Goal: Task Accomplishment & Management: Complete application form

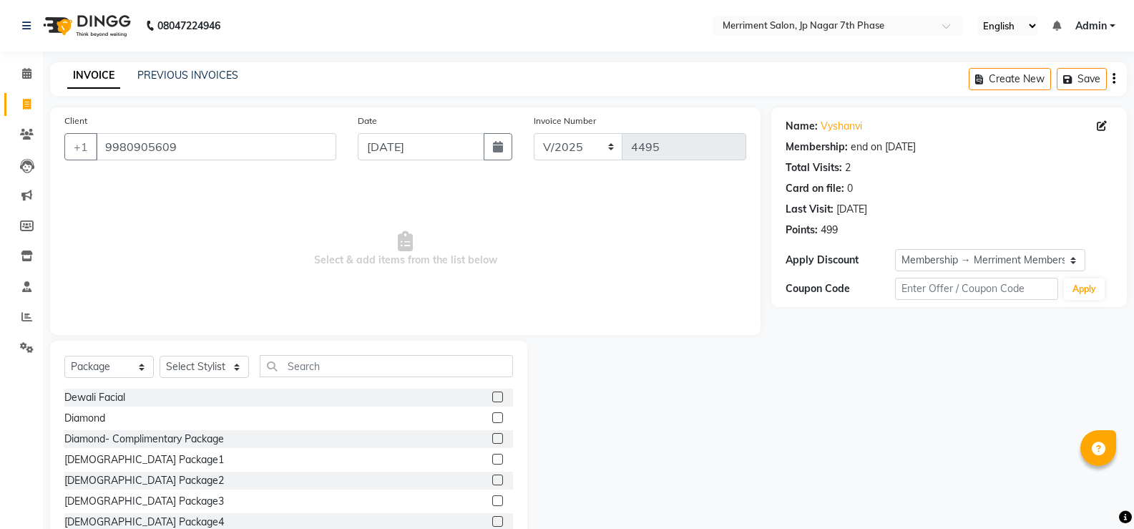
select select "package"
select select "2: Object"
click at [24, 97] on span at bounding box center [26, 105] width 25 height 16
select select "service"
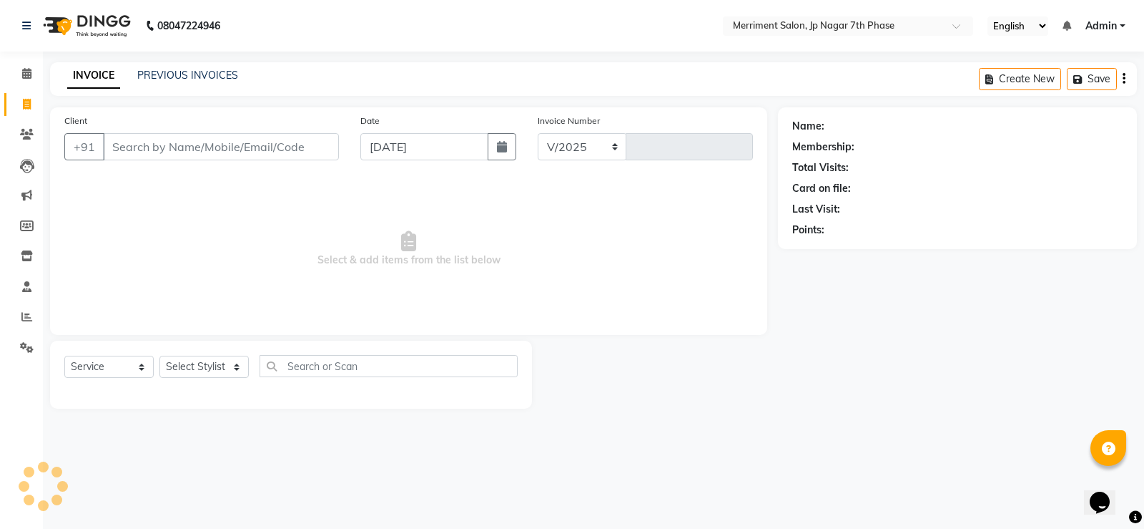
select select "4110"
type input "4495"
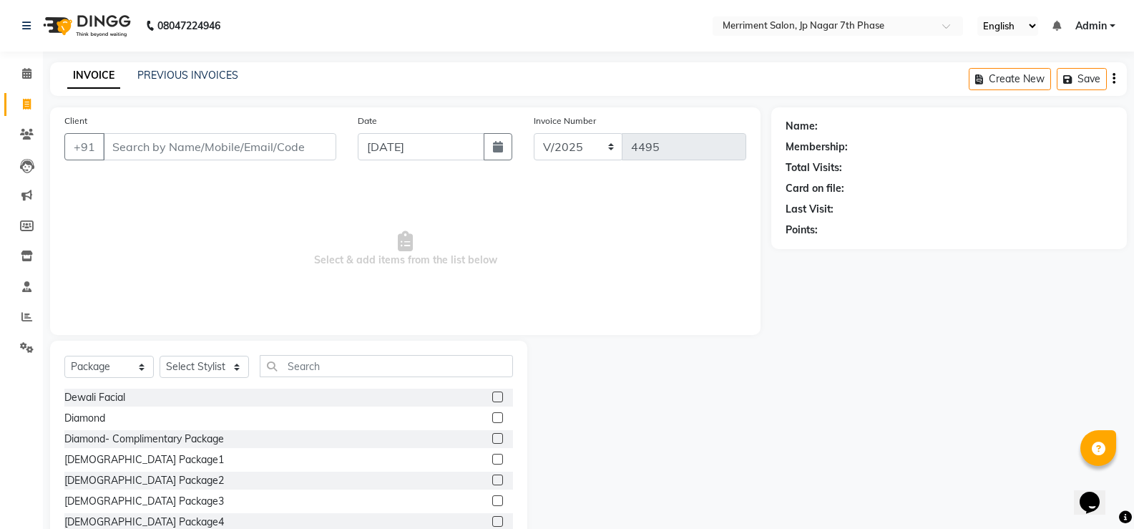
click at [265, 147] on input "Client" at bounding box center [219, 146] width 233 height 27
click at [239, 147] on input "Client" at bounding box center [219, 146] width 233 height 27
click at [82, 365] on select "Select Service Product Membership Package Voucher Prepaid Gift Card" at bounding box center [108, 366] width 89 height 22
select select "service"
click at [64, 355] on select "Select Service Product Membership Package Voucher Prepaid Gift Card" at bounding box center [108, 366] width 89 height 22
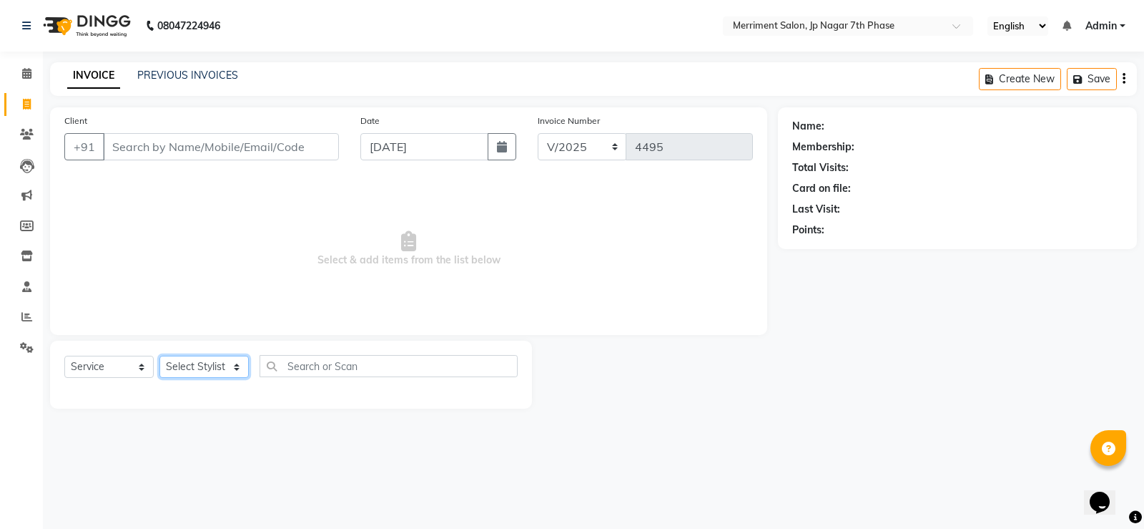
click at [202, 368] on select "Select Stylist Chiru Farman likha naho Nalina Nashrin naynika rai Nirmal Mandal…" at bounding box center [203, 366] width 89 height 22
select select "86905"
click at [159, 355] on select "Select Stylist Chiru Farman likha naho Nalina Nashrin naynika rai Nirmal Mandal…" at bounding box center [203, 366] width 89 height 22
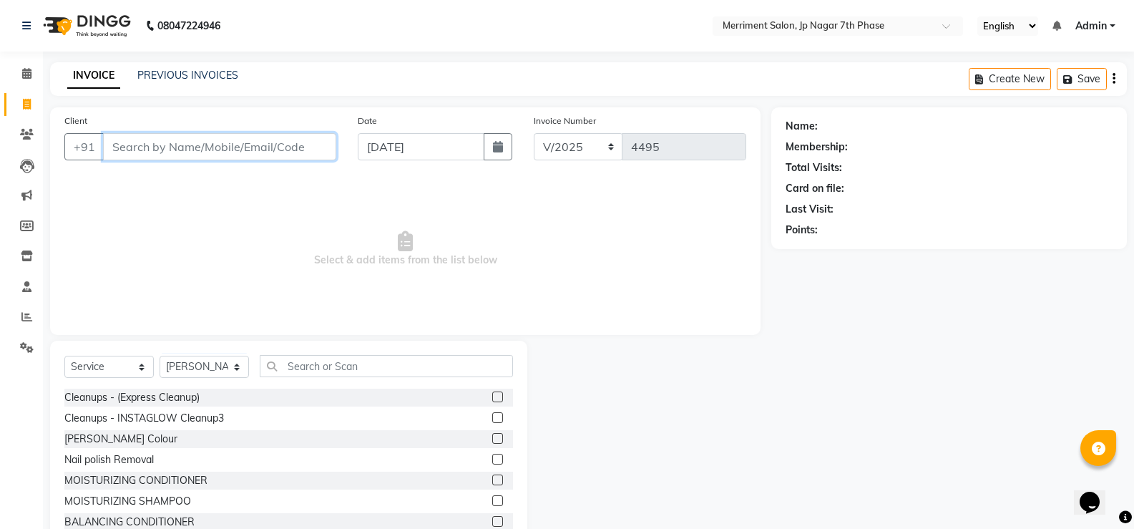
click at [265, 145] on input "Client" at bounding box center [219, 146] width 233 height 27
type input "8904411413"
click at [318, 144] on span "Add Client" at bounding box center [299, 146] width 56 height 14
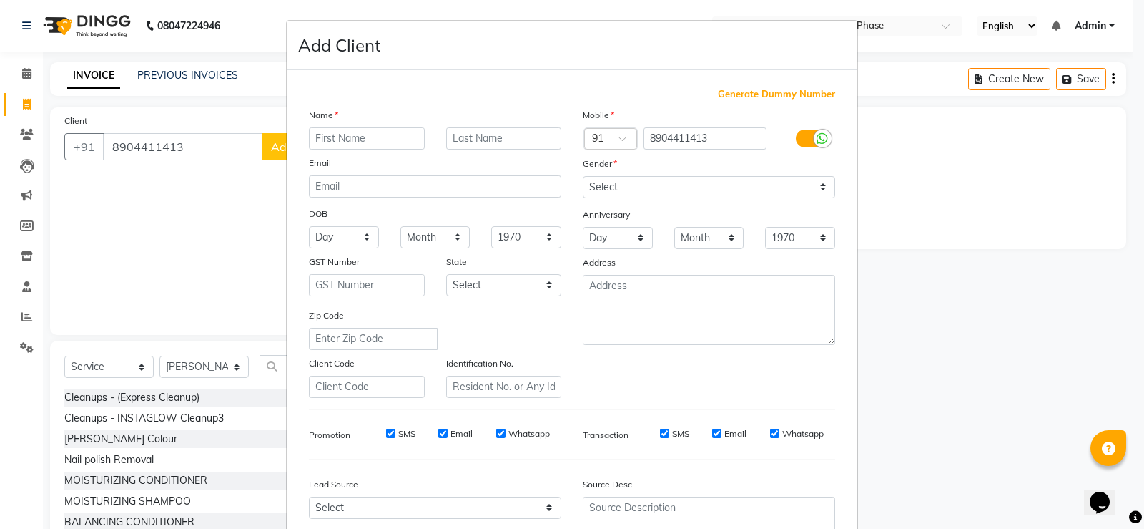
click at [383, 139] on input "text" at bounding box center [367, 138] width 116 height 22
type input "arshita"
click at [504, 276] on select "Select Andaman and Nicobar Islands Andhra Pradesh Arunachal Pradesh Assam Bihar…" at bounding box center [504, 285] width 116 height 22
click at [418, 74] on form "Add Client Generate Dummy Number Name arshita Email DOB Day 01 02 03 04 05 06 0…" at bounding box center [572, 330] width 571 height 619
click at [613, 185] on select "Select Male Female Other Prefer Not To Say" at bounding box center [709, 187] width 252 height 22
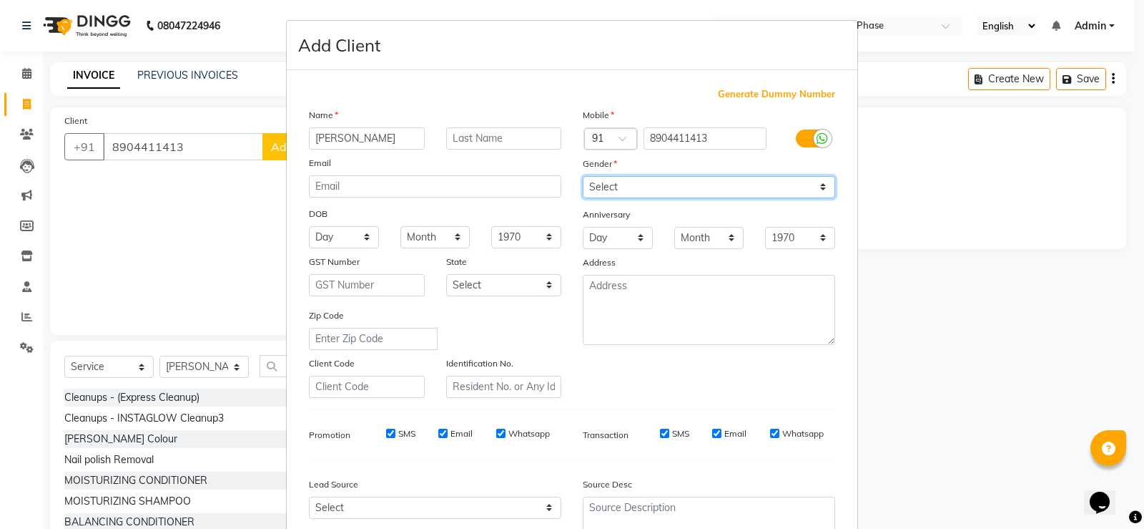
select select "female"
click at [583, 176] on select "Select Male Female Other Prefer Not To Say" at bounding box center [709, 187] width 252 height 22
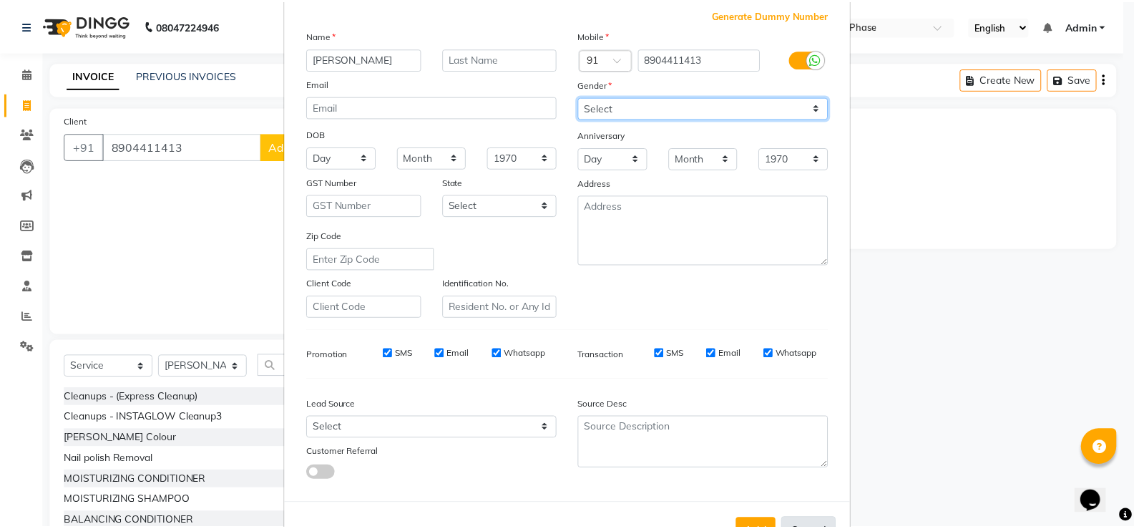
scroll to position [132, 0]
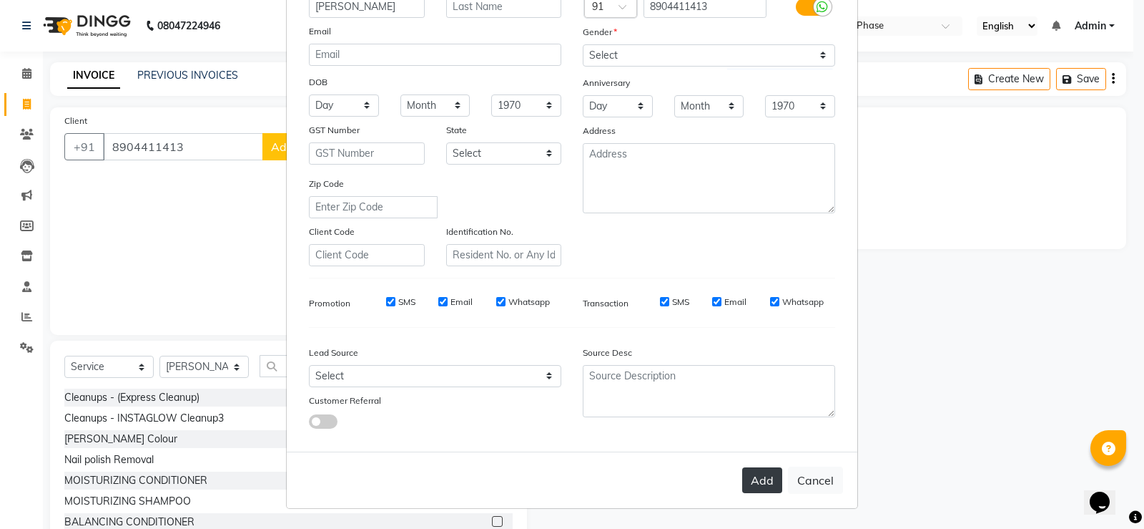
click at [765, 481] on button "Add" at bounding box center [762, 480] width 40 height 26
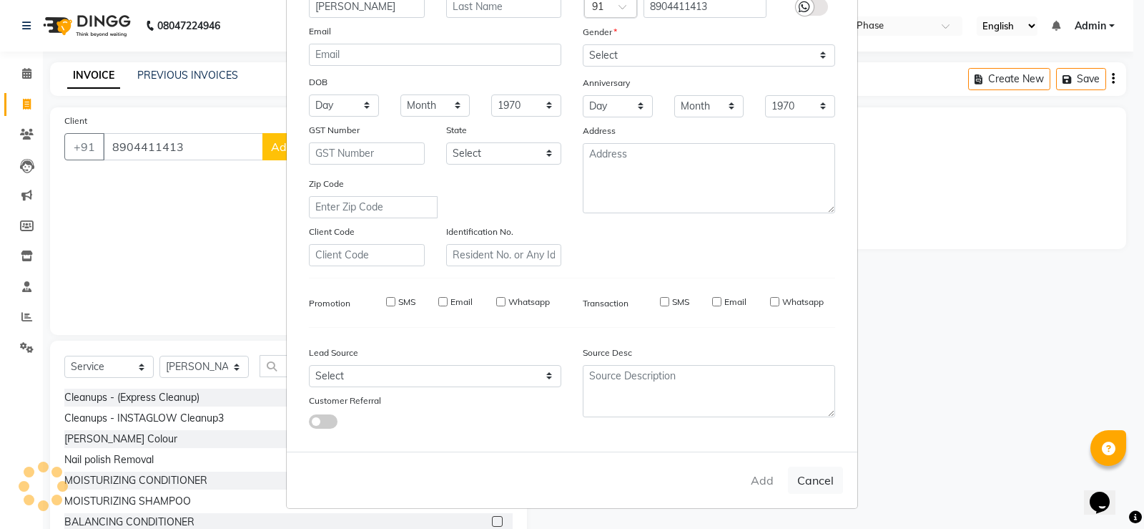
select select
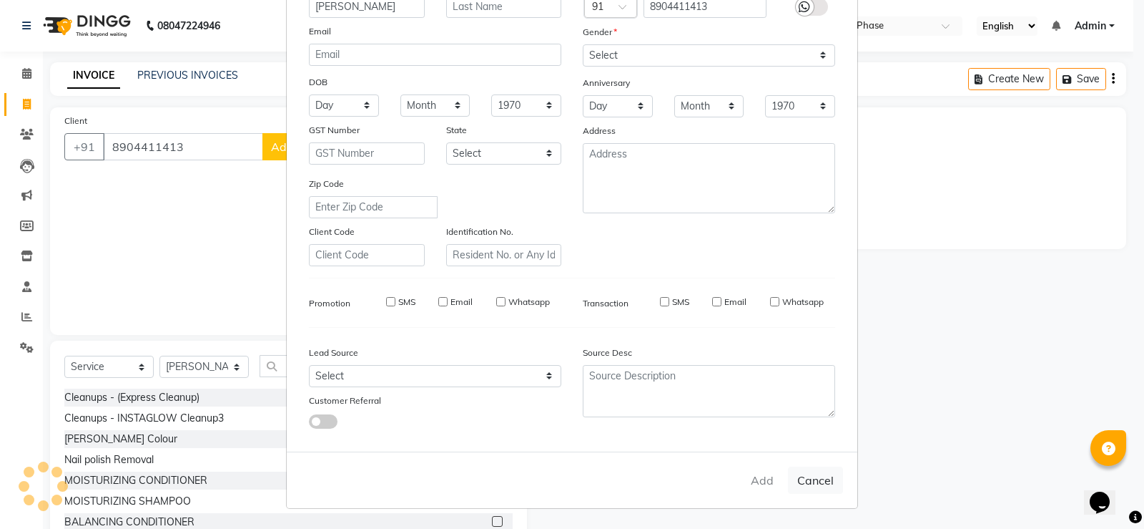
select select
checkbox input "false"
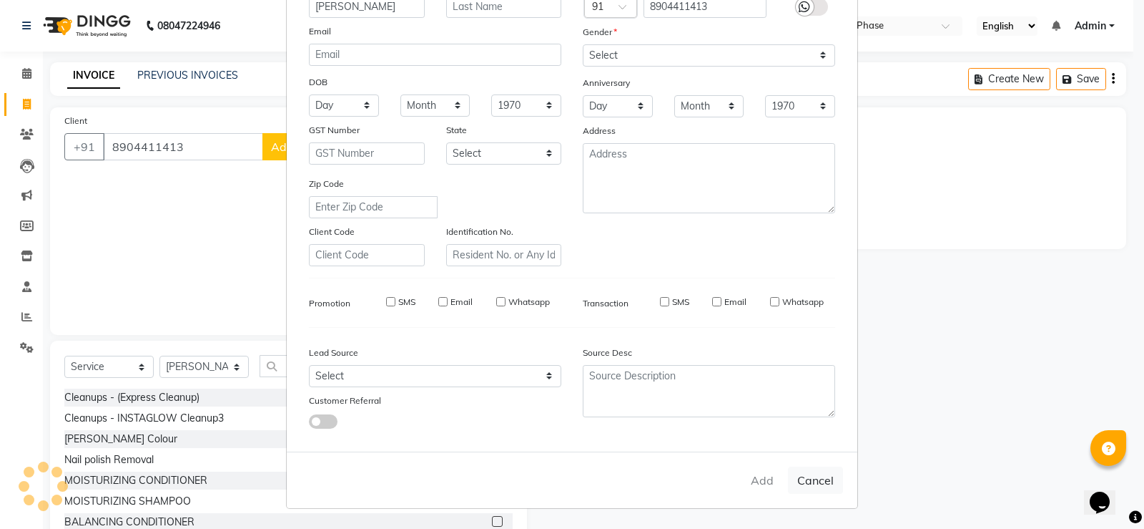
checkbox input "false"
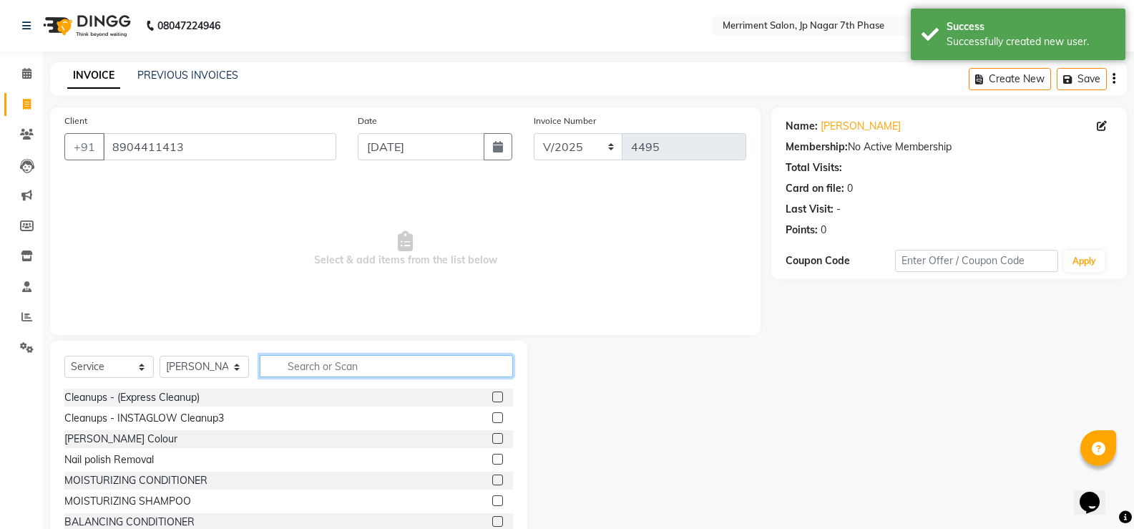
click at [361, 370] on input "text" at bounding box center [386, 366] width 253 height 22
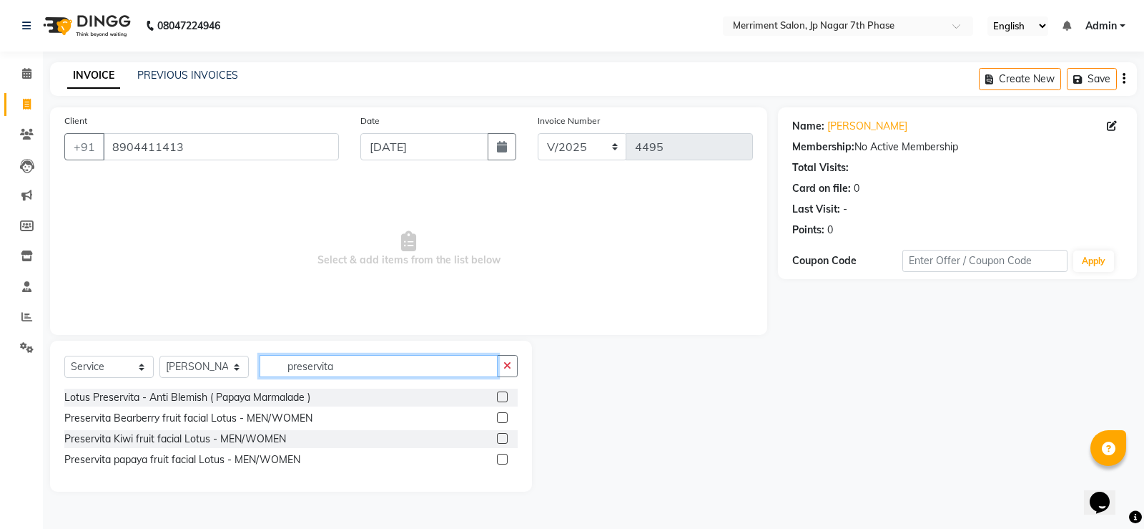
type input "preservita"
click at [500, 461] on label at bounding box center [502, 458] width 11 height 11
click at [500, 461] on input "checkbox" at bounding box center [501, 459] width 9 height 9
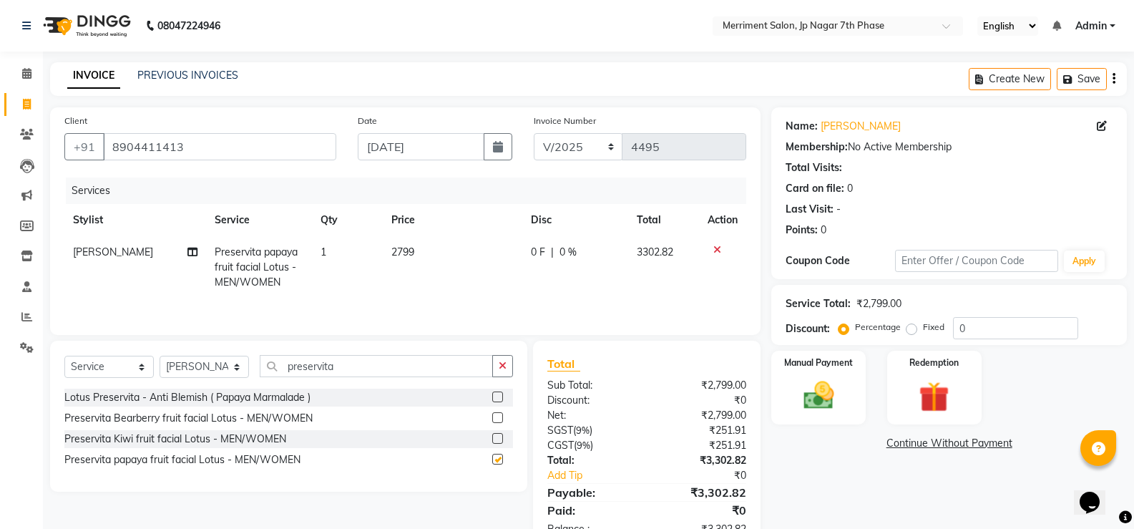
checkbox input "false"
click at [563, 249] on span "0 %" at bounding box center [567, 252] width 17 height 15
select select "86905"
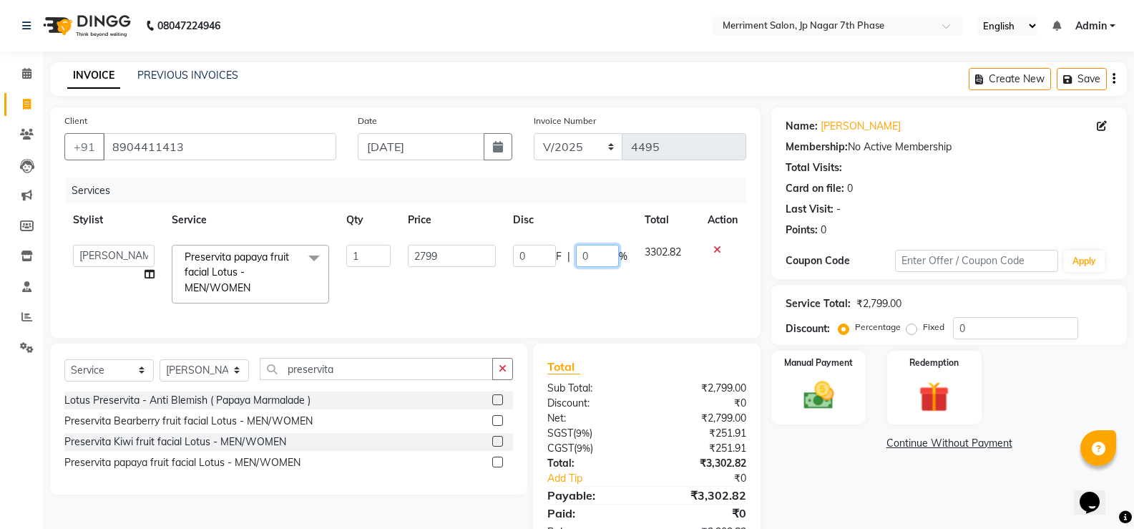
click at [601, 245] on input "0" at bounding box center [597, 256] width 43 height 22
type input "10"
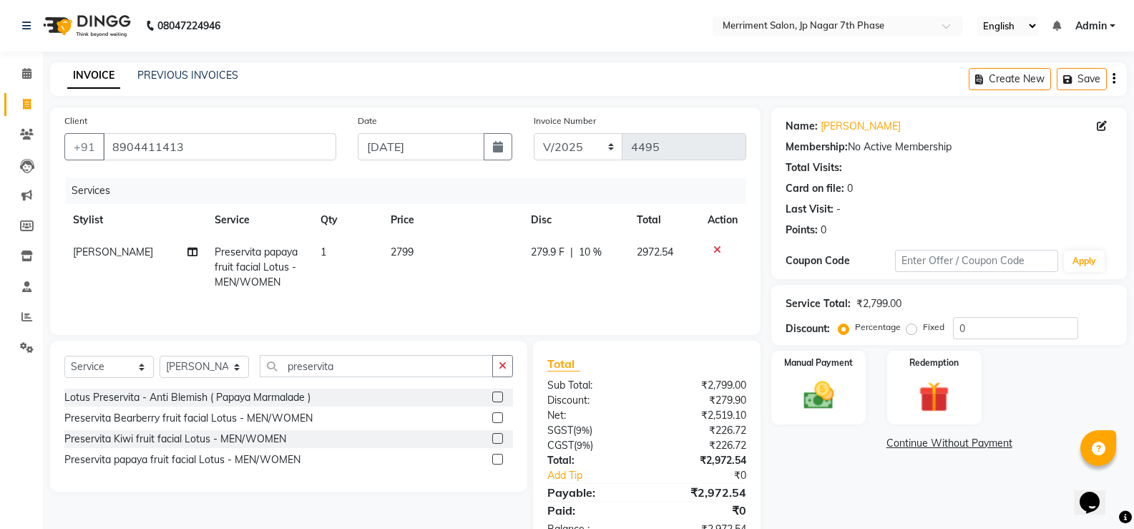
click at [603, 280] on td "279.9 F | 10 %" at bounding box center [575, 267] width 106 height 62
select select "86905"
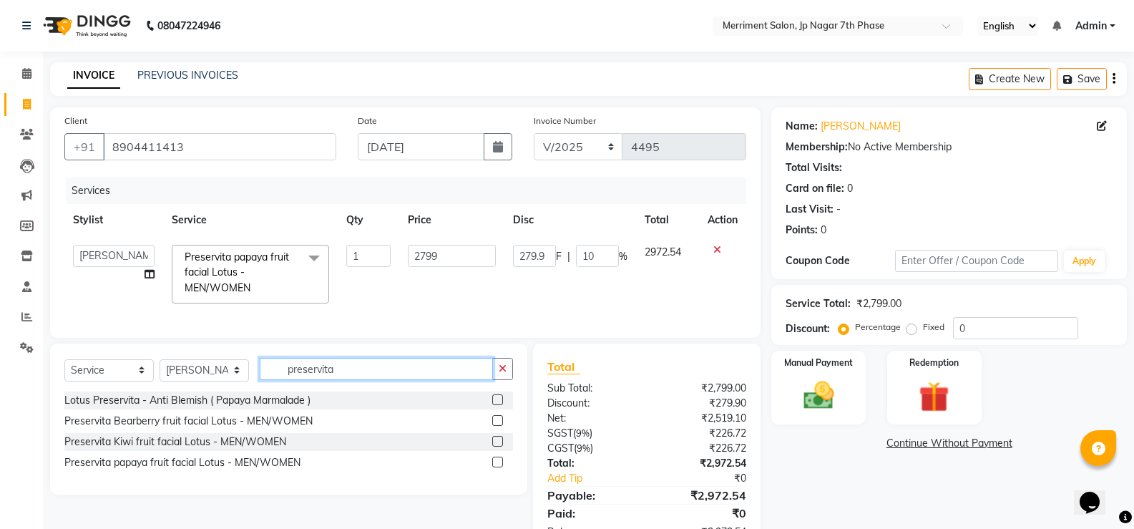
click at [358, 380] on input "preservita" at bounding box center [376, 369] width 233 height 22
type input "p"
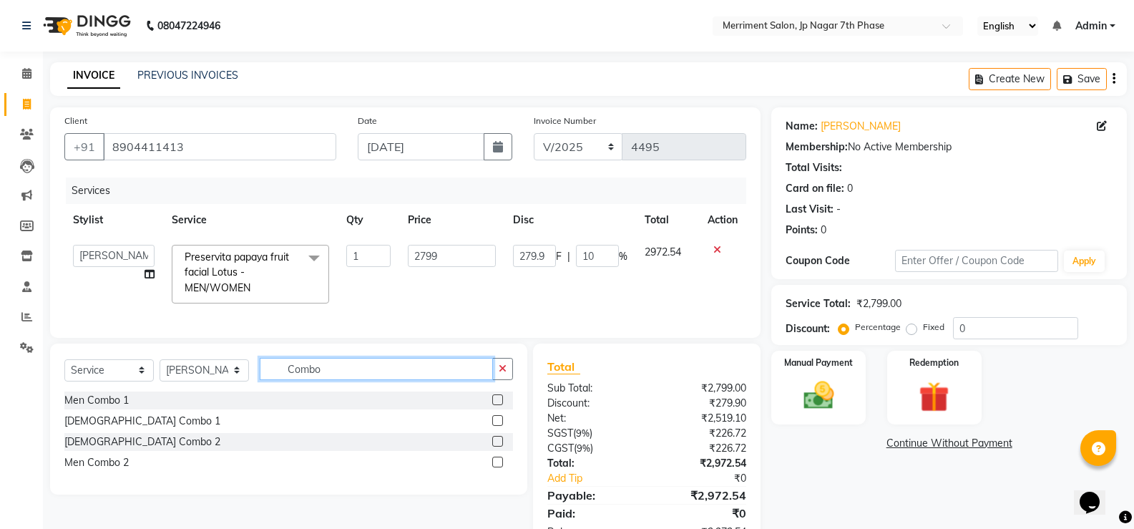
type input "Combo"
click at [501, 426] on label at bounding box center [497, 420] width 11 height 11
click at [501, 426] on input "checkbox" at bounding box center [496, 420] width 9 height 9
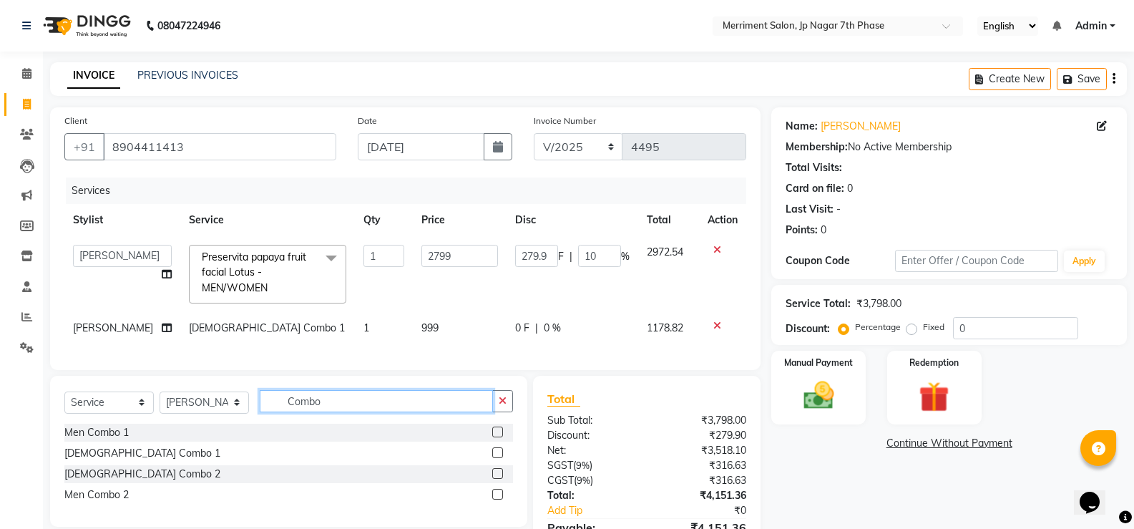
click at [436, 412] on input "Combo" at bounding box center [376, 401] width 233 height 22
click at [499, 458] on label at bounding box center [497, 452] width 11 height 11
click at [499, 458] on input "checkbox" at bounding box center [496, 452] width 9 height 9
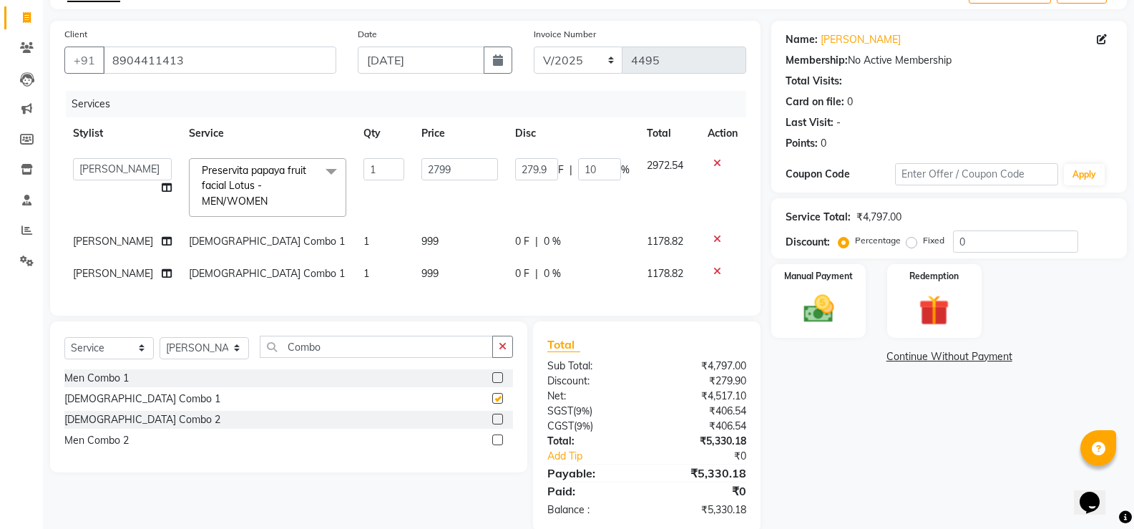
checkbox input "false"
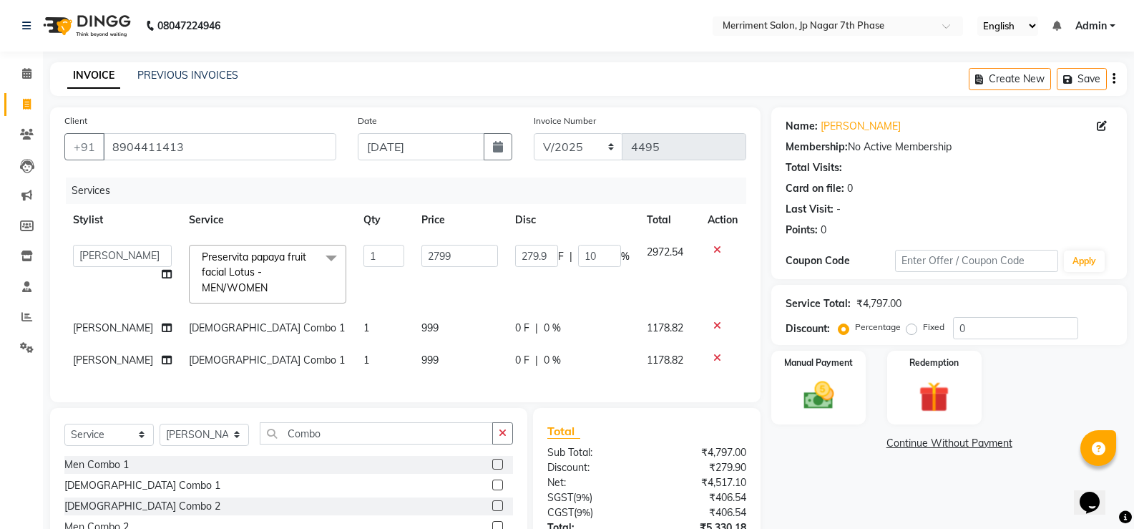
scroll to position [122, 0]
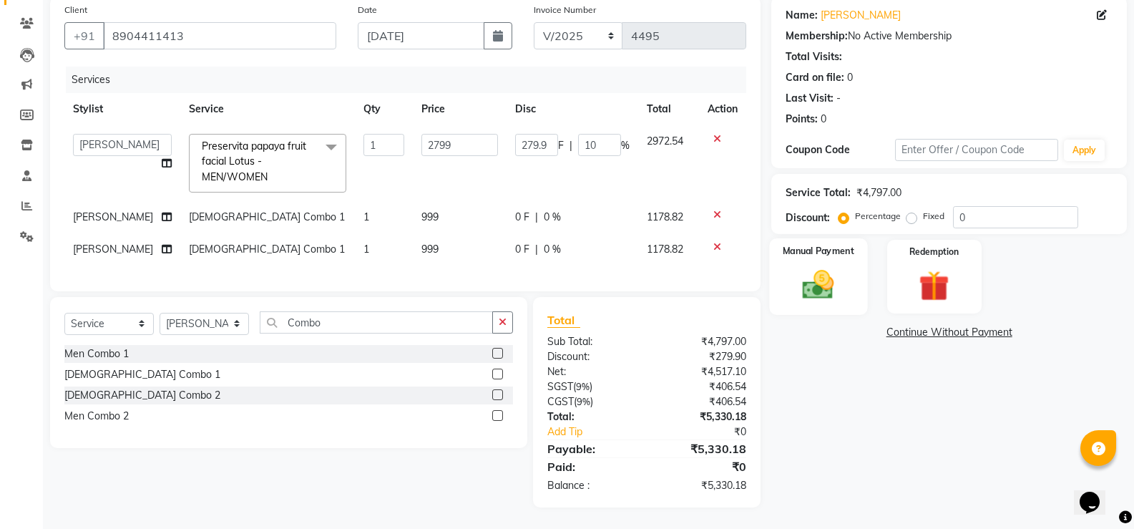
click at [822, 278] on img at bounding box center [817, 284] width 51 height 36
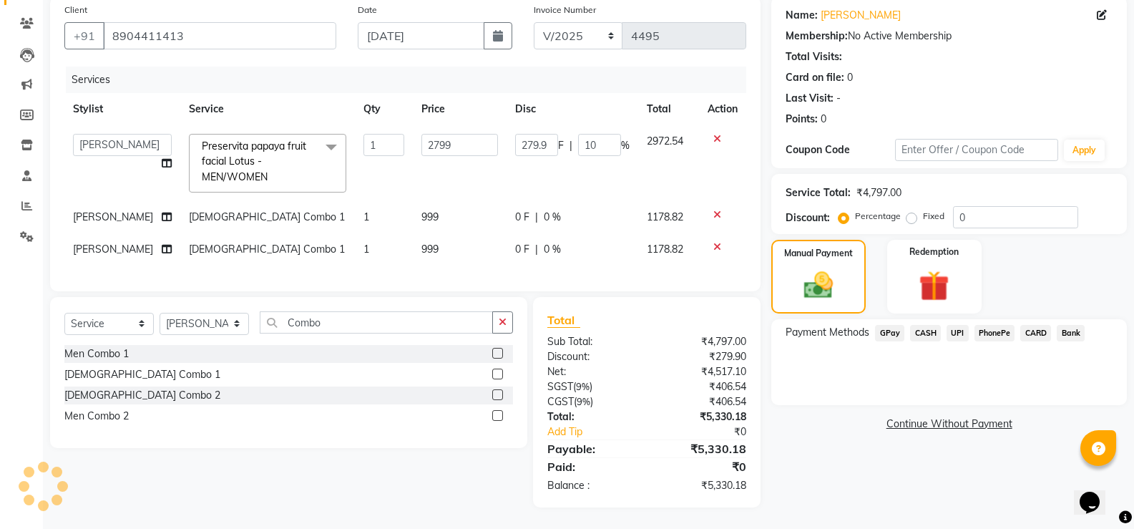
click at [950, 325] on span "UPI" at bounding box center [957, 333] width 22 height 16
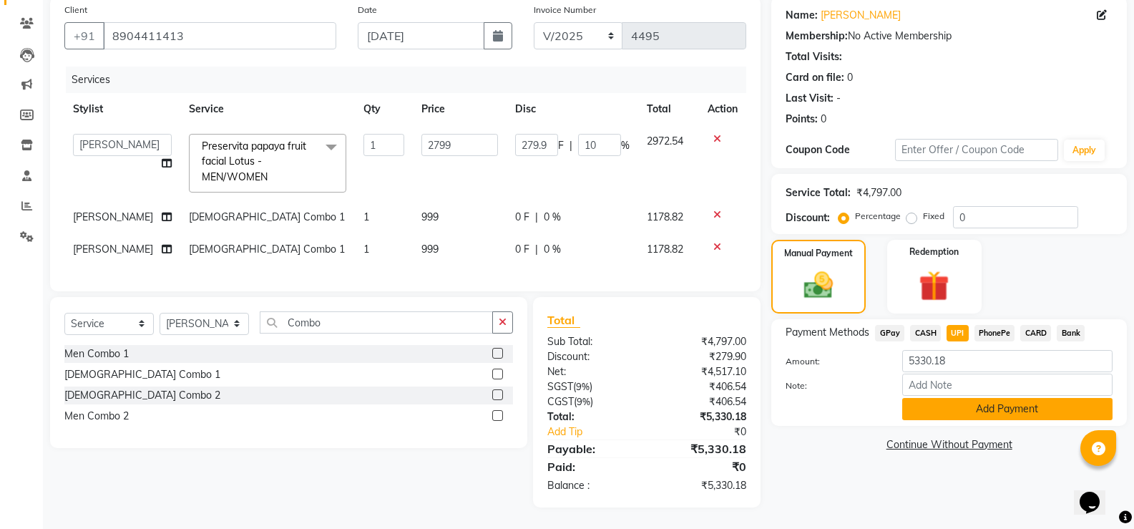
click at [986, 398] on button "Add Payment" at bounding box center [1007, 409] width 210 height 22
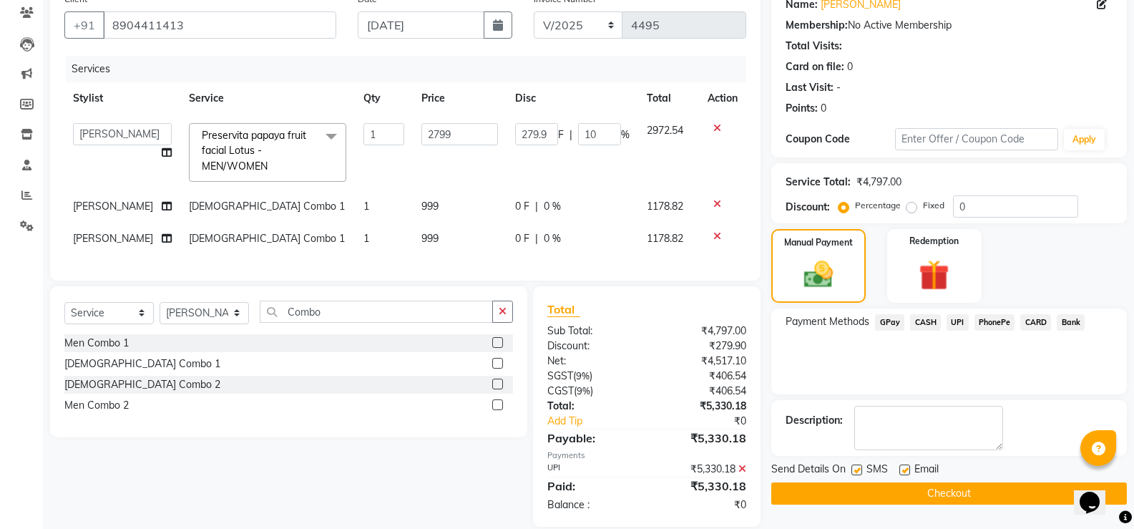
scroll to position [152, 0]
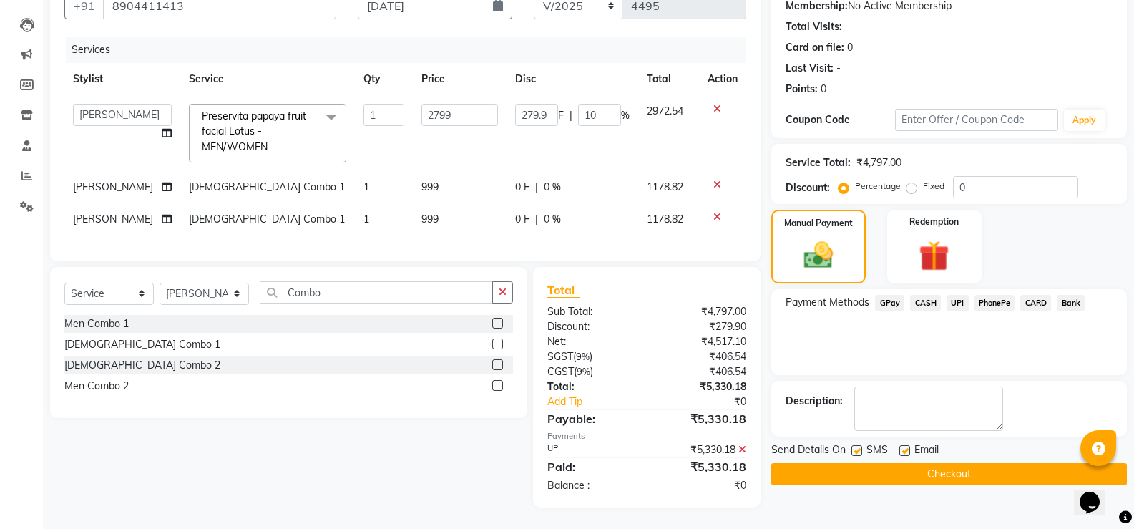
click at [939, 468] on button "Checkout" at bounding box center [948, 474] width 355 height 22
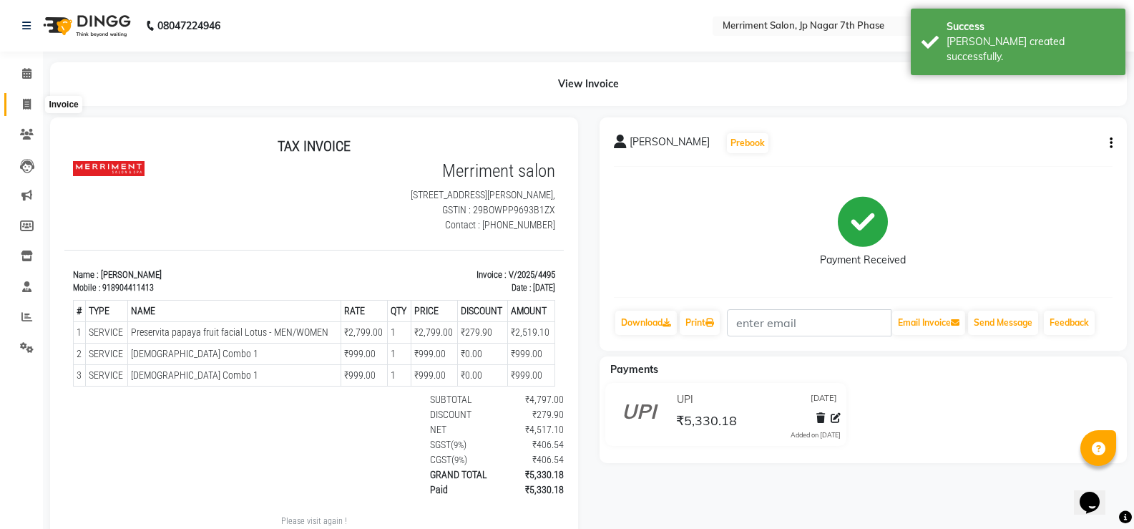
click at [26, 107] on icon at bounding box center [27, 104] width 8 height 11
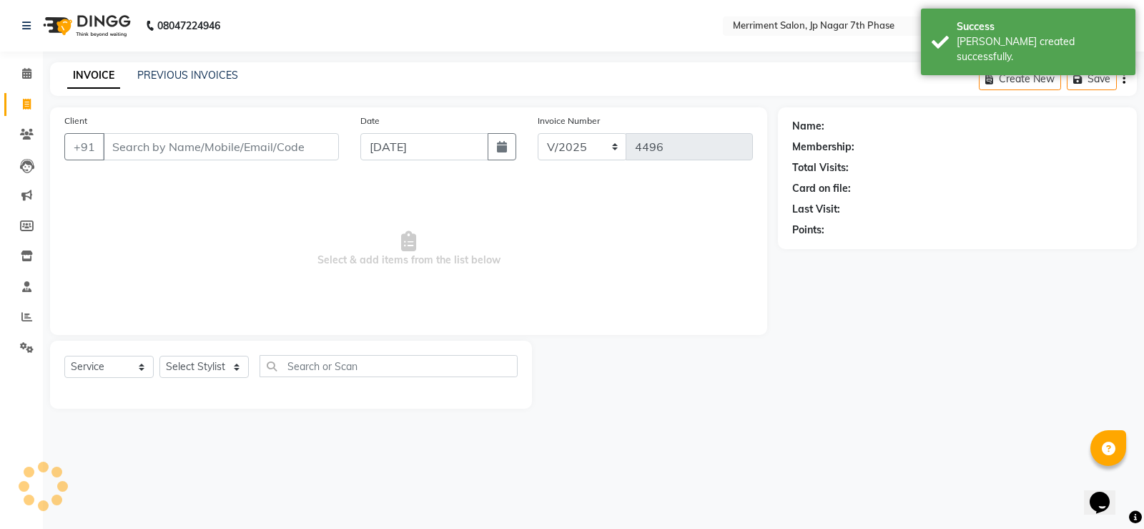
select select "package"
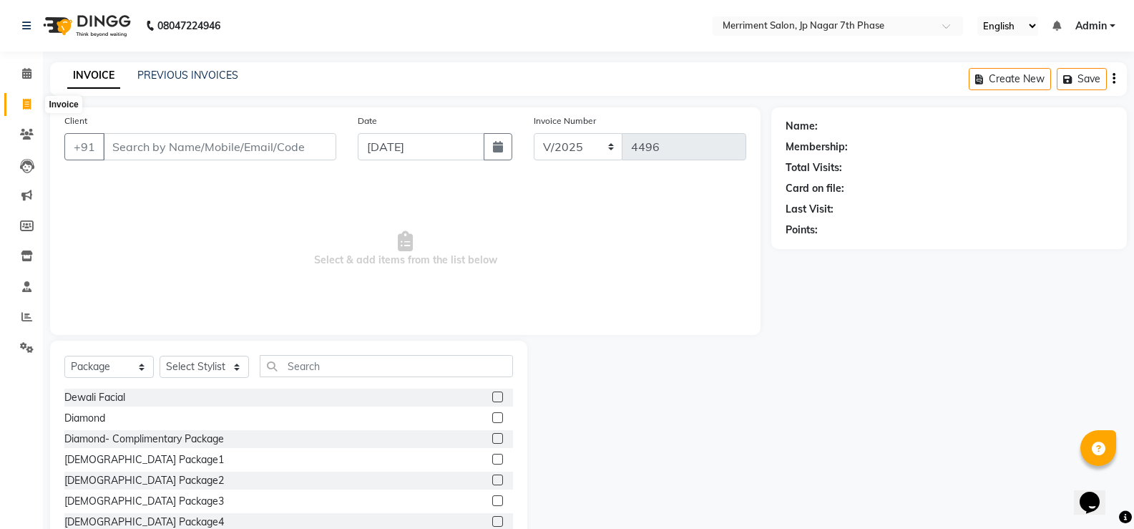
click at [28, 104] on icon at bounding box center [27, 104] width 8 height 11
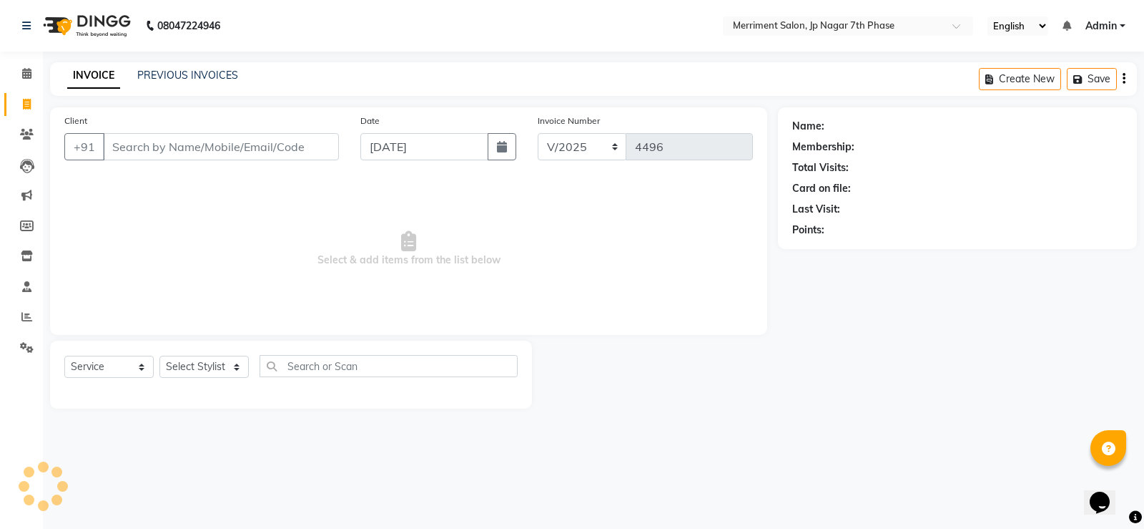
select select "package"
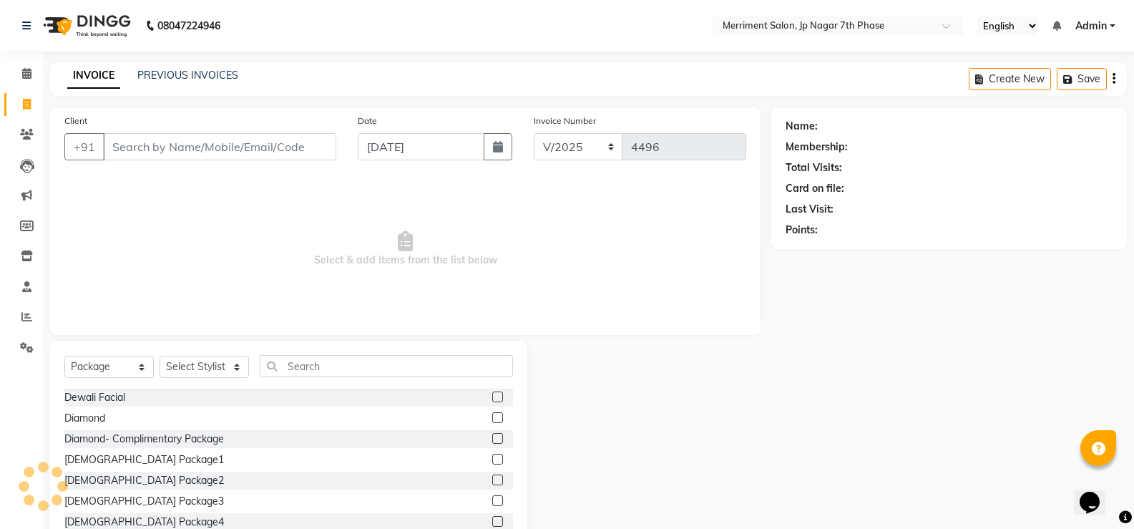
click at [212, 67] on div "INVOICE PREVIOUS INVOICES Create New Save" at bounding box center [588, 79] width 1076 height 34
click at [210, 71] on link "PREVIOUS INVOICES" at bounding box center [187, 75] width 101 height 13
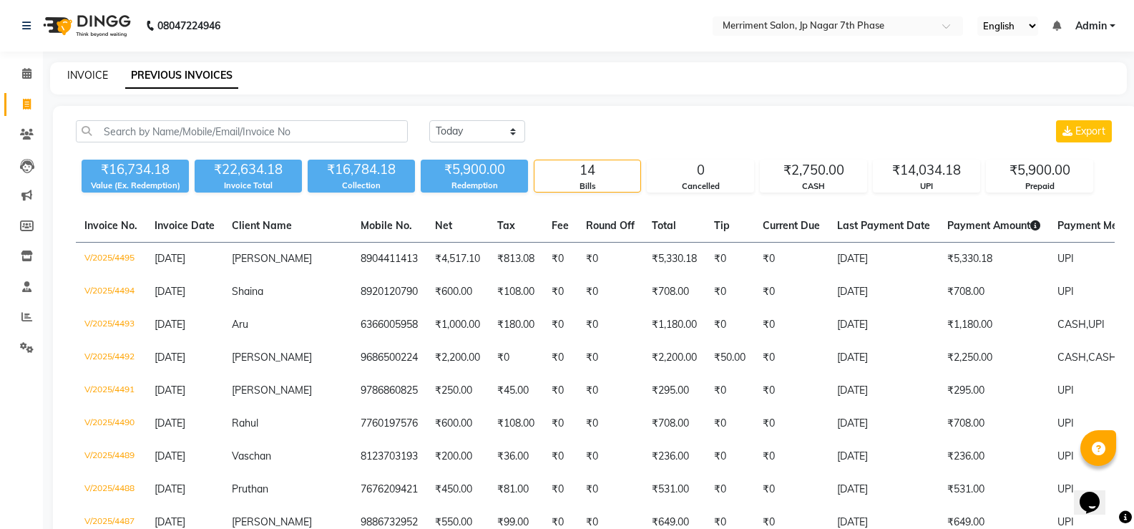
click at [82, 74] on link "INVOICE" at bounding box center [87, 75] width 41 height 13
select select "service"
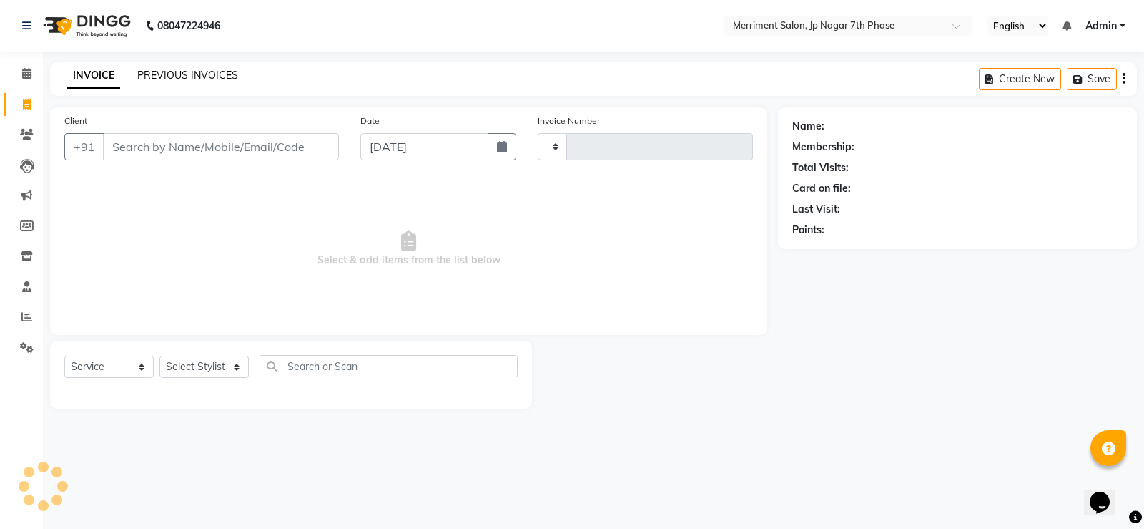
type input "4497"
select select "4110"
click at [197, 75] on link "PREVIOUS INVOICES" at bounding box center [187, 75] width 101 height 13
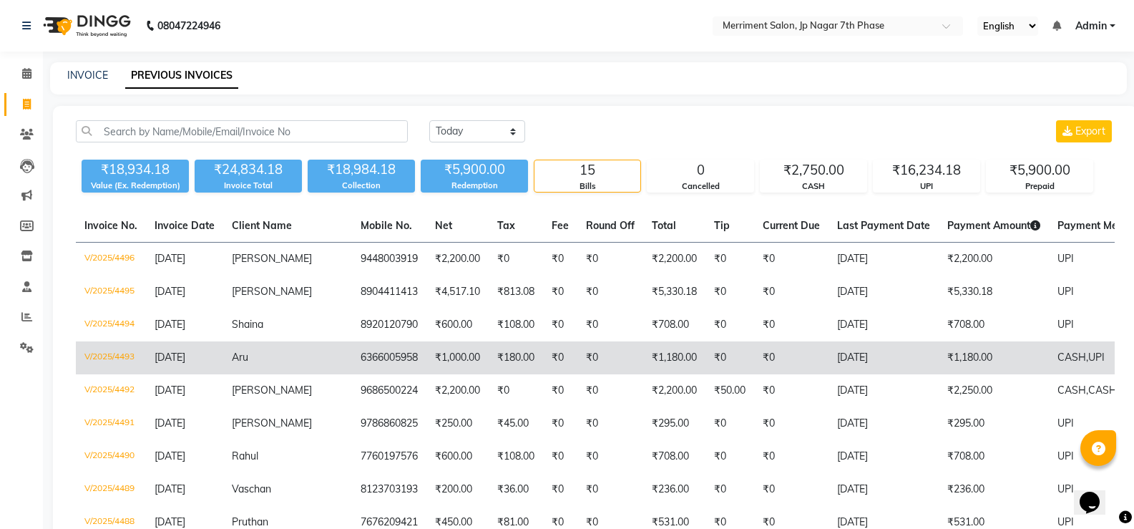
click at [352, 365] on td "6366005958" at bounding box center [389, 357] width 74 height 33
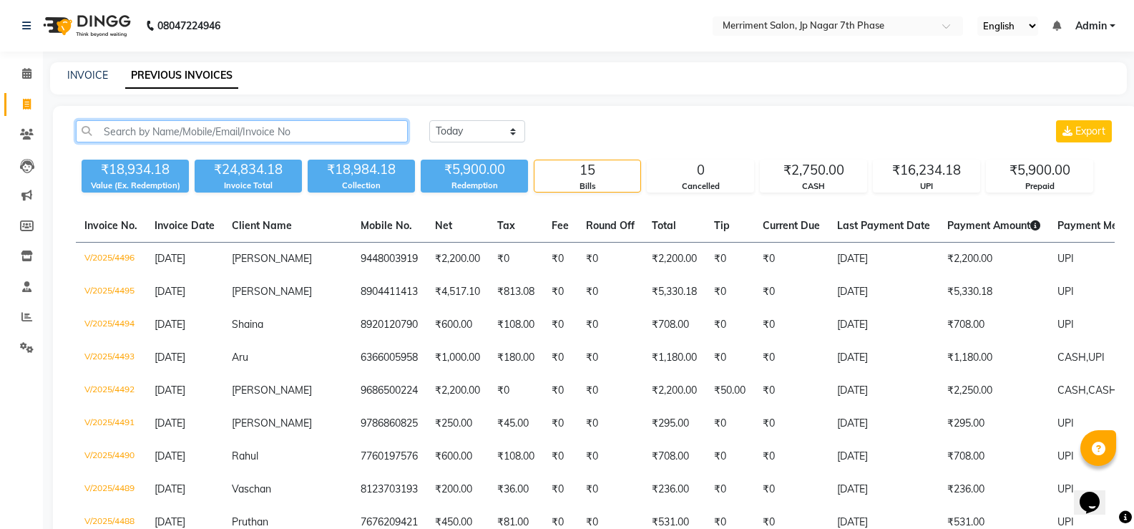
click at [178, 127] on input "text" at bounding box center [242, 131] width 332 height 22
click at [92, 77] on link "INVOICE" at bounding box center [87, 75] width 41 height 13
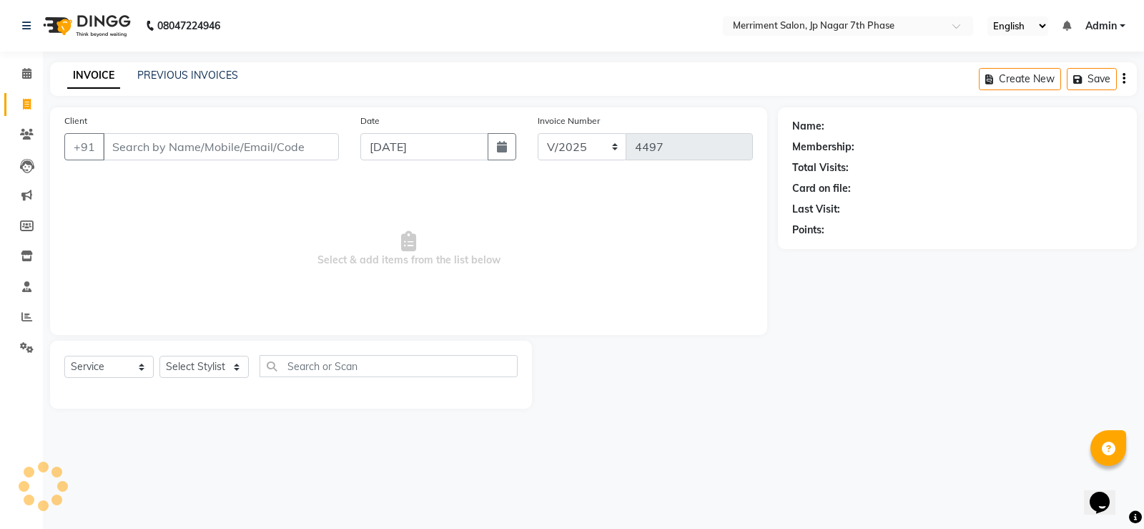
click at [139, 152] on input "Client" at bounding box center [221, 146] width 236 height 27
select select "package"
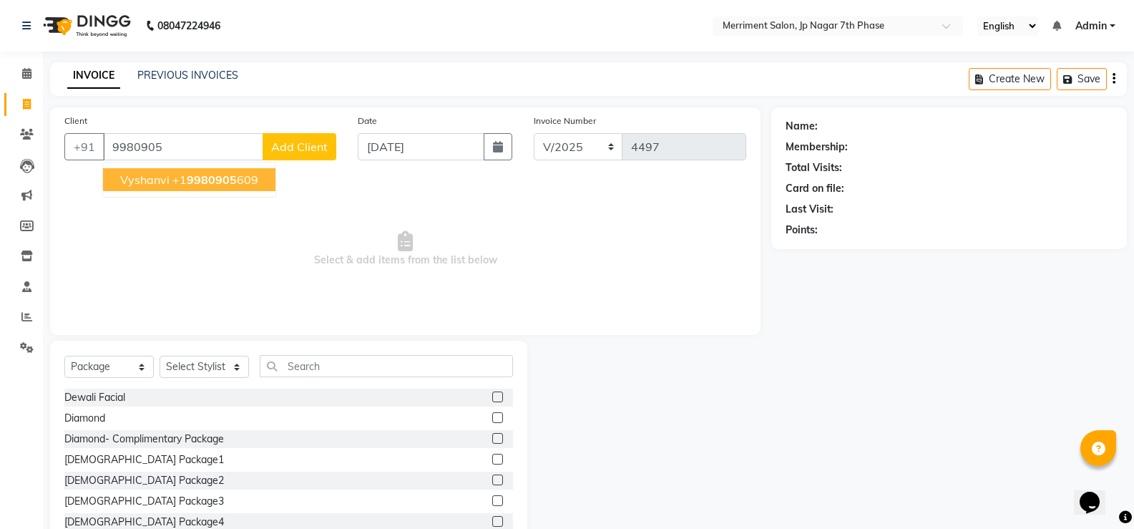
click at [212, 178] on span "9980905" at bounding box center [212, 179] width 50 height 14
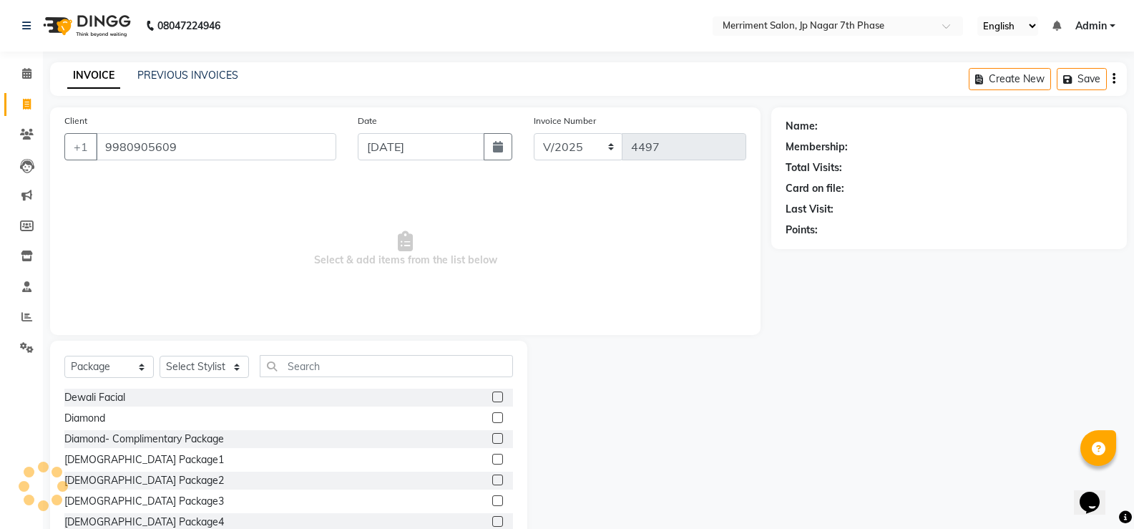
type input "9980905609"
select select "2: Object"
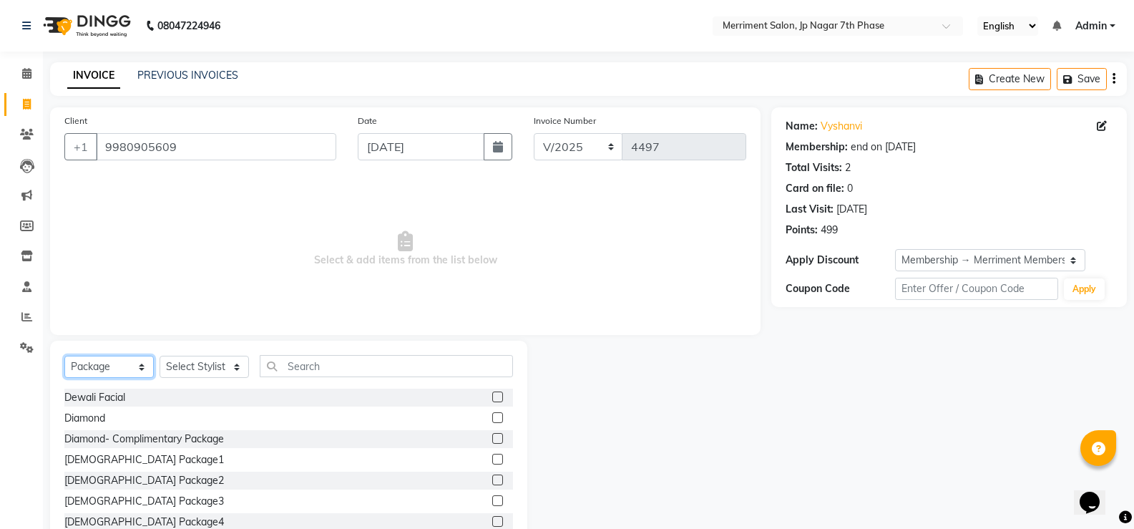
click at [104, 368] on select "Select Service Product Membership Package Voucher Prepaid Gift Card" at bounding box center [108, 366] width 89 height 22
select select "service"
click at [64, 355] on select "Select Service Product Membership Package Voucher Prepaid Gift Card" at bounding box center [108, 366] width 89 height 22
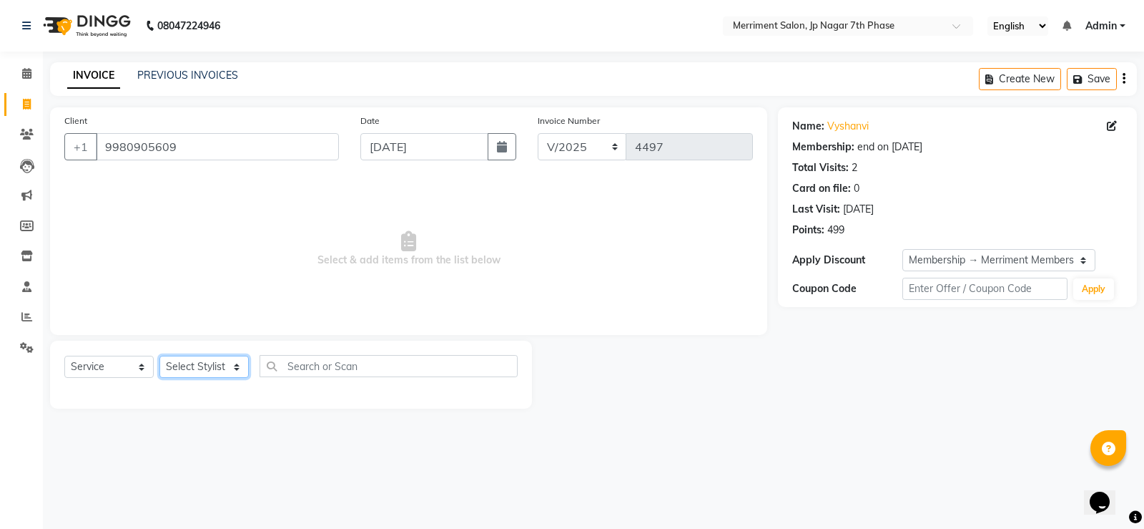
drag, startPoint x: 210, startPoint y: 355, endPoint x: 166, endPoint y: 373, distance: 46.9
click at [210, 355] on select "Select Stylist Chiru Farman likha naho Nalina Nashrin naynika rai Nirmal Mandal…" at bounding box center [203, 366] width 89 height 22
select select "88012"
click at [159, 355] on select "Select Stylist Chiru Farman likha naho Nalina Nashrin naynika rai Nirmal Mandal…" at bounding box center [203, 366] width 89 height 22
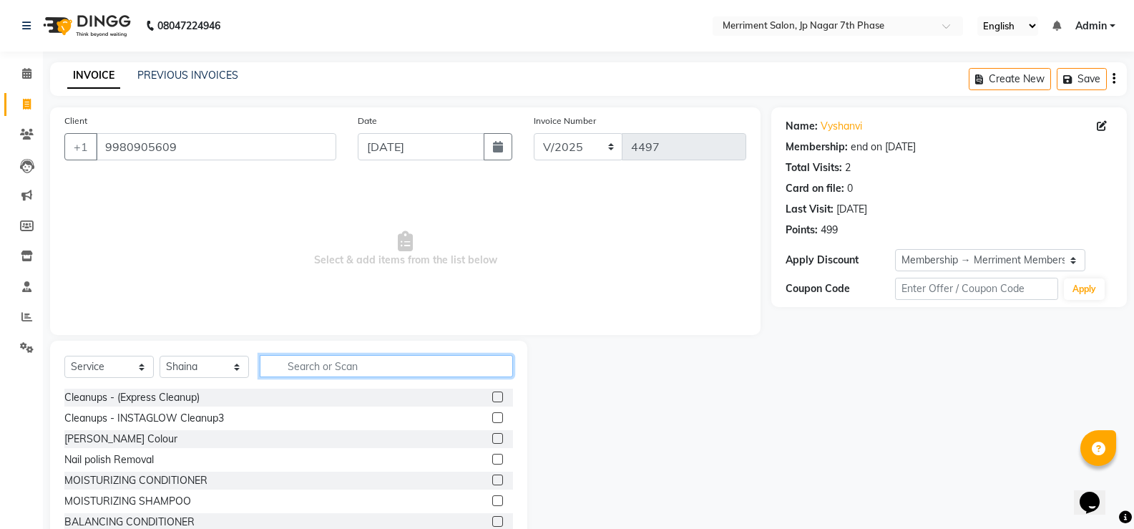
click at [380, 367] on input "text" at bounding box center [386, 366] width 253 height 22
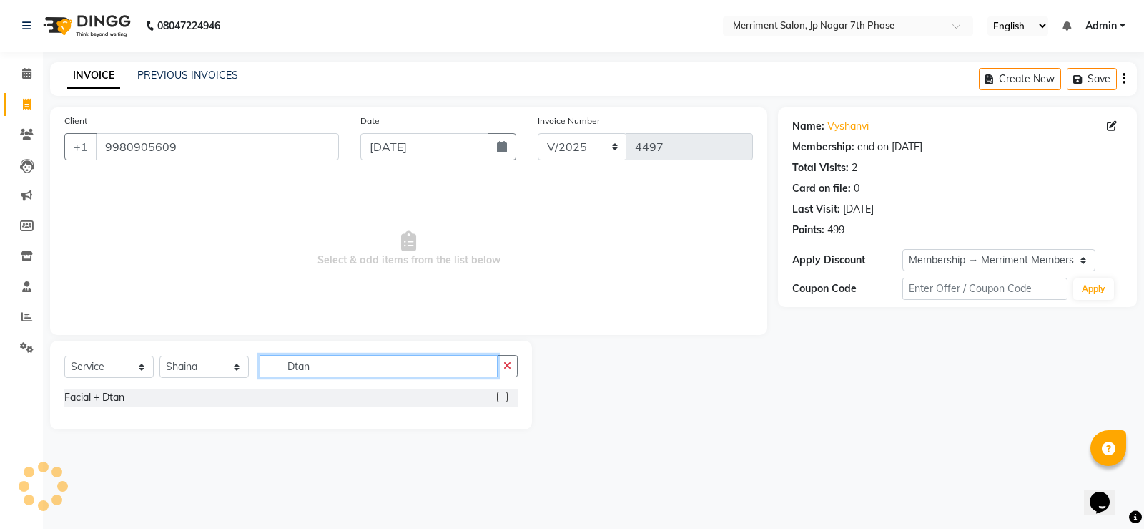
type input "Dtan"
click at [501, 394] on label at bounding box center [502, 396] width 11 height 11
click at [501, 394] on input "checkbox" at bounding box center [501, 397] width 9 height 9
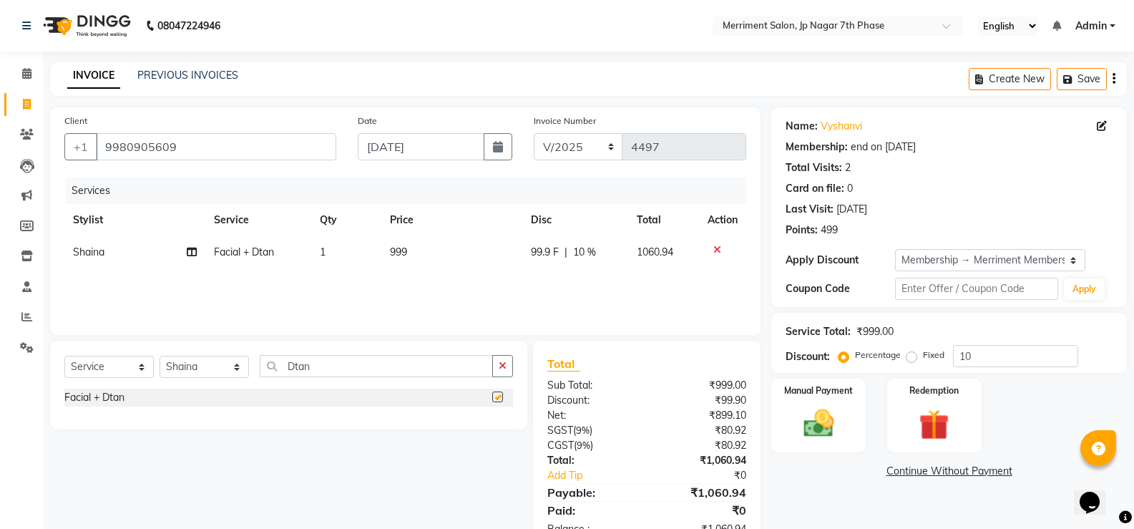
checkbox input "false"
click at [581, 255] on span "10 %" at bounding box center [584, 252] width 23 height 15
select select "88012"
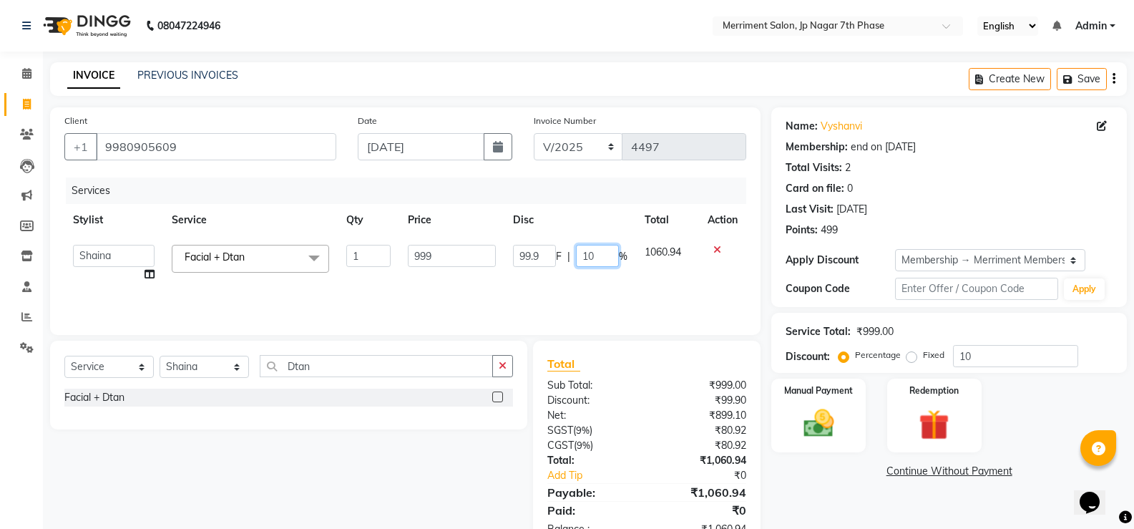
click at [599, 250] on input "10" at bounding box center [597, 256] width 43 height 22
type input "1"
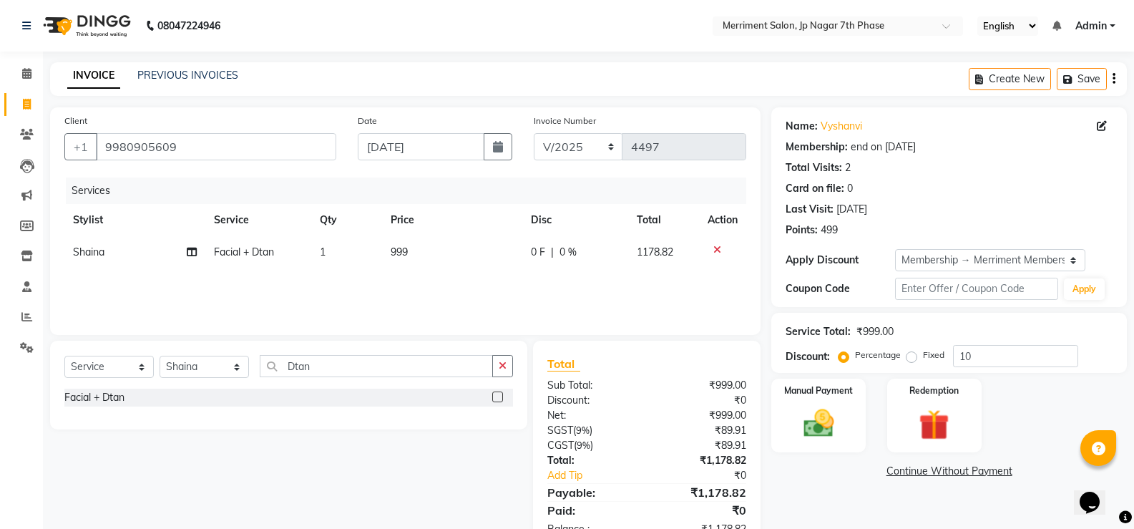
click at [590, 294] on div "Services Stylist Service Qty Price Disc Total Action Shaina Facial + Dtan 1 999…" at bounding box center [405, 248] width 682 height 143
click at [399, 246] on span "999" at bounding box center [398, 251] width 17 height 13
select select "88012"
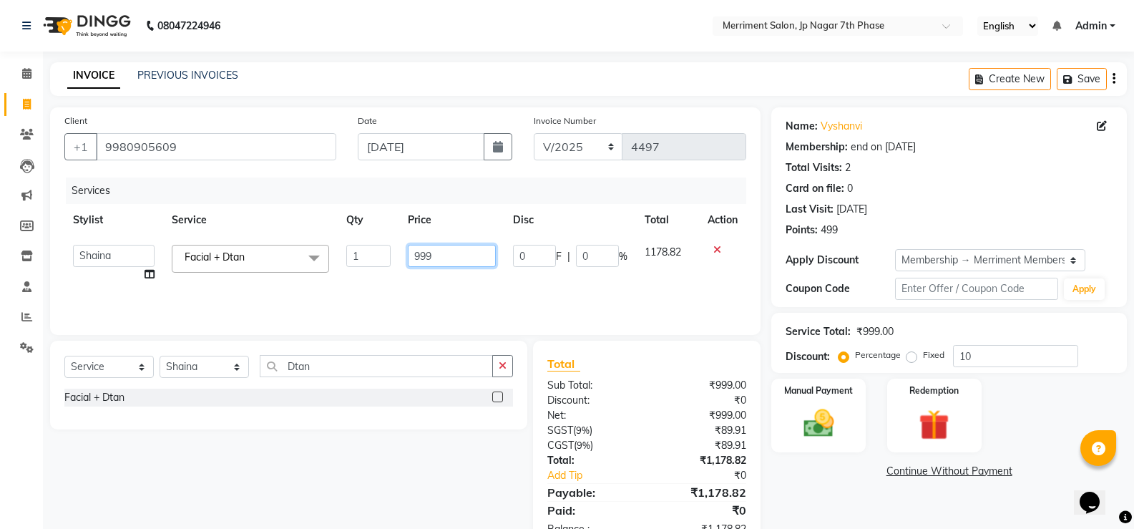
click at [466, 248] on input "999" at bounding box center [452, 256] width 88 height 22
type input "9"
type input "2000"
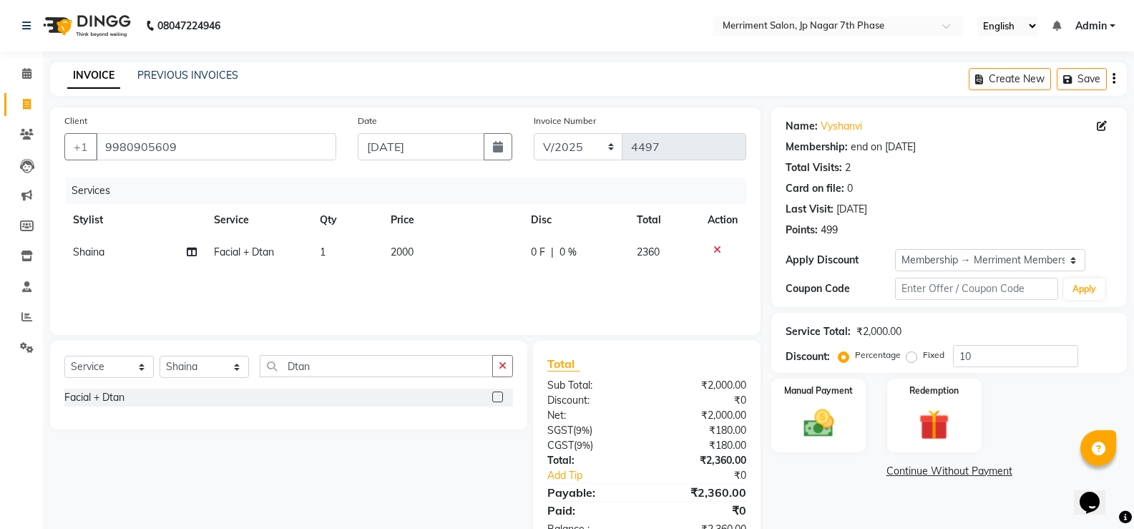
click at [501, 295] on div "Services Stylist Service Qty Price Disc Total Action Shaina Facial + Dtan 1 200…" at bounding box center [405, 248] width 682 height 143
click at [565, 250] on span "0 %" at bounding box center [567, 252] width 17 height 15
select select "88012"
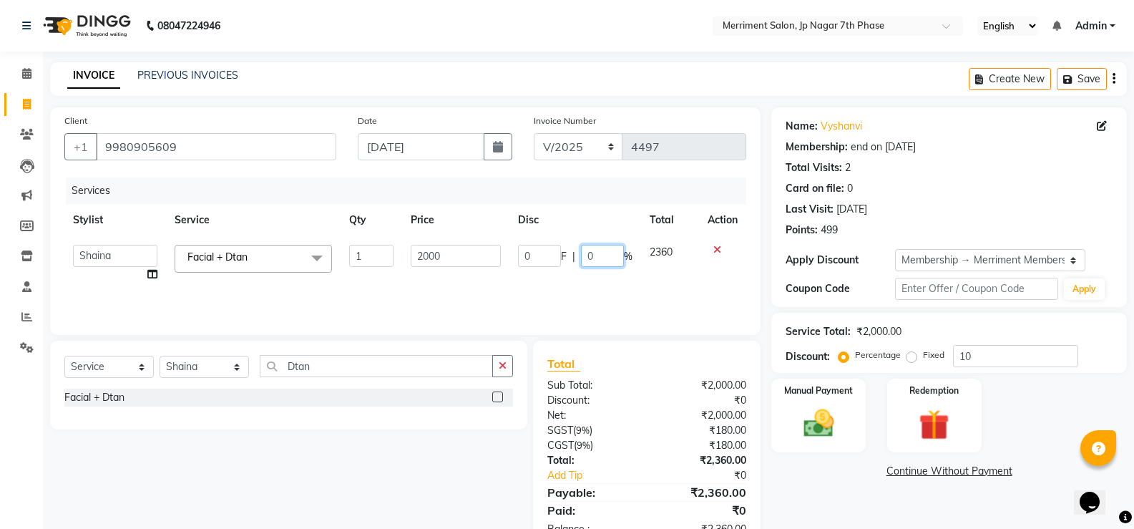
click at [601, 252] on input "0" at bounding box center [602, 256] width 43 height 22
type input "10"
click at [619, 284] on div "Services Stylist Service Qty Price Disc Total Action Chiru Farman likha naho Na…" at bounding box center [405, 248] width 682 height 143
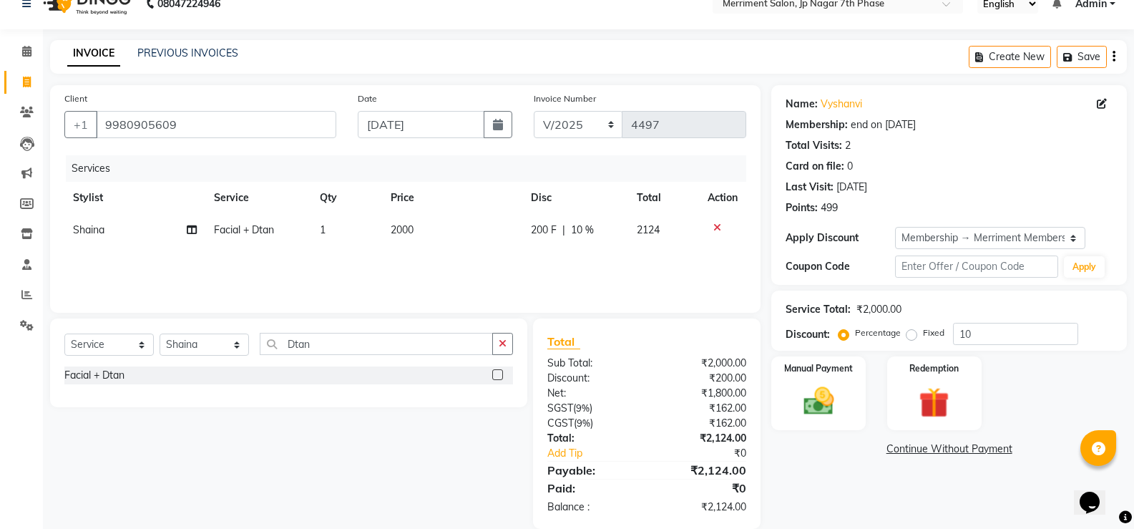
scroll to position [44, 0]
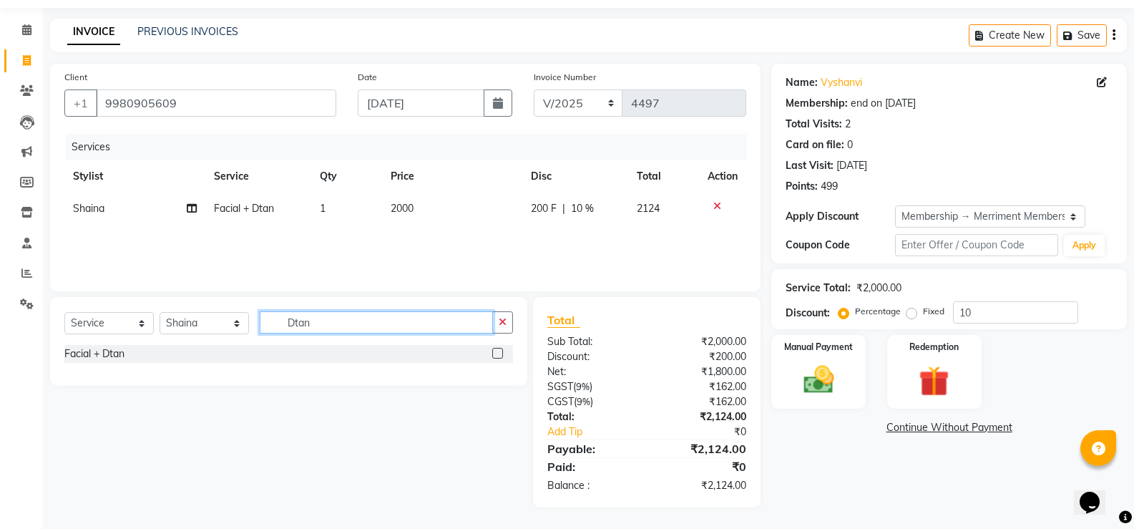
click at [321, 325] on input "Dtan" at bounding box center [376, 322] width 233 height 22
type input "D"
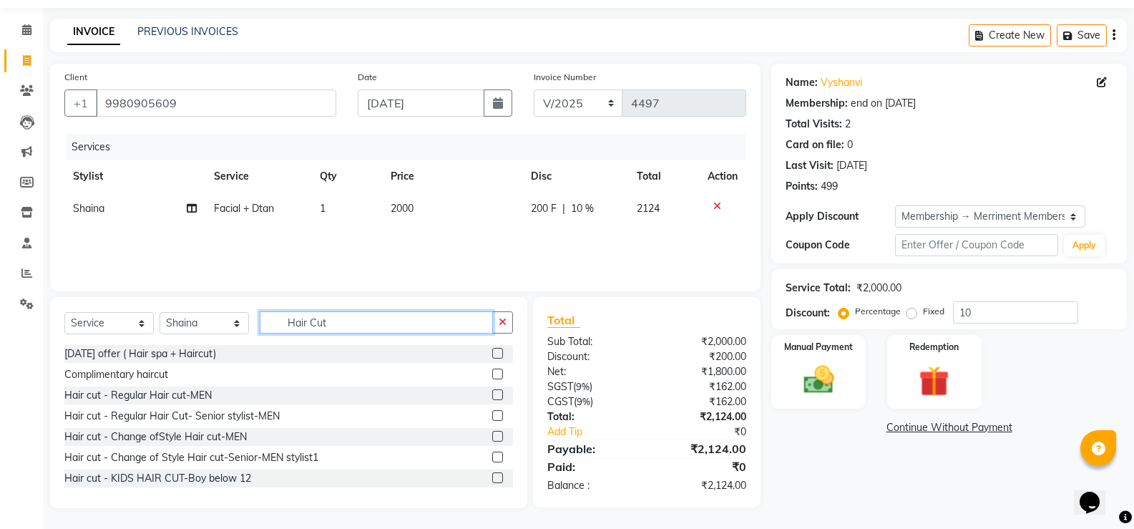
type input "Hair Cut"
click at [185, 322] on select "Select Stylist Chiru Farman likha naho Nalina Nashrin naynika rai Nirmal Mandal…" at bounding box center [203, 323] width 89 height 22
select select "72476"
click at [159, 312] on select "Select Stylist Chiru Farman likha naho Nalina Nashrin naynika rai Nirmal Mandal…" at bounding box center [203, 323] width 89 height 22
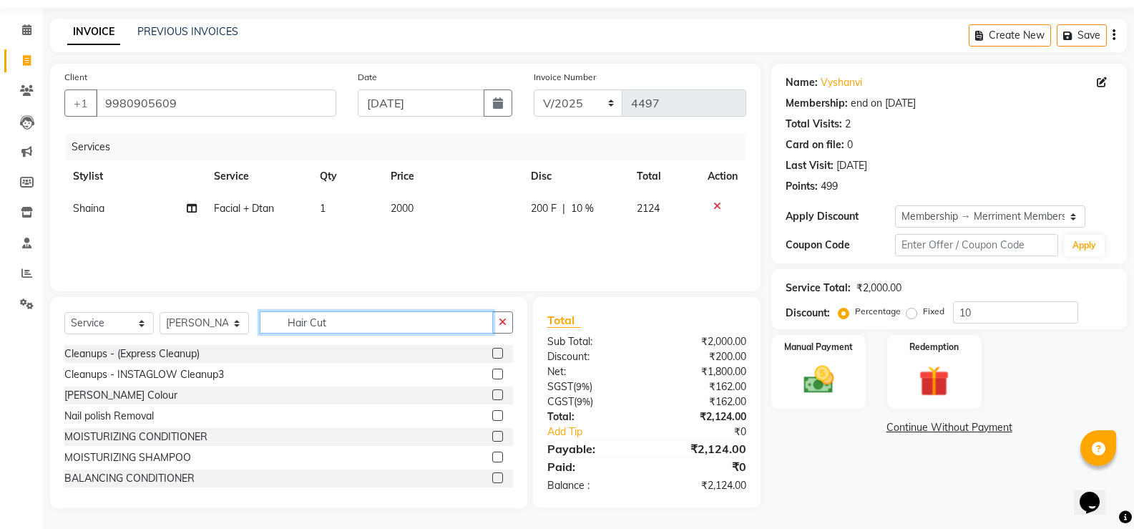
click at [393, 332] on input "Hair Cut" at bounding box center [376, 322] width 233 height 22
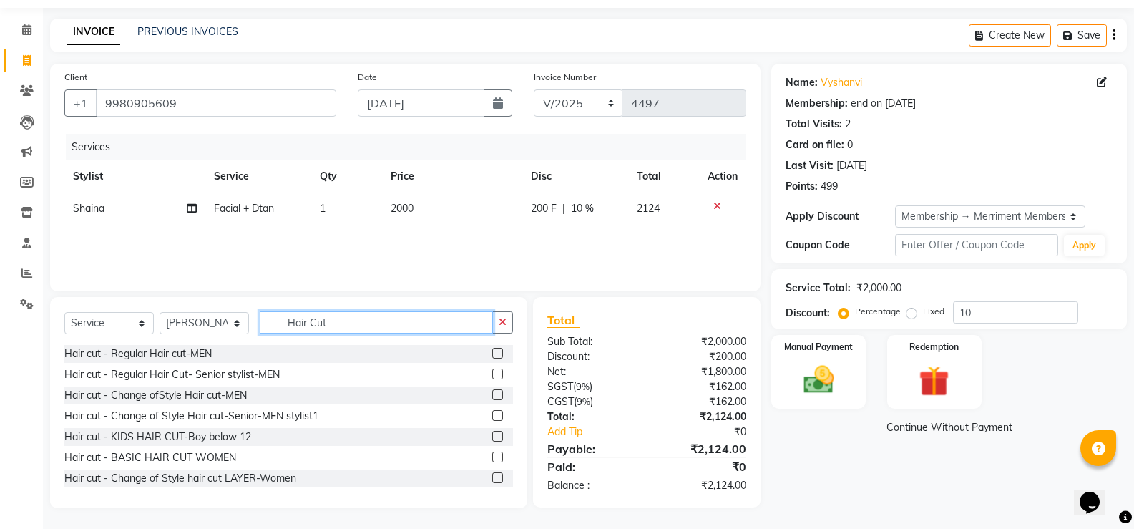
type input "Hair Cut"
click at [492, 416] on label at bounding box center [497, 415] width 11 height 11
click at [492, 416] on input "checkbox" at bounding box center [496, 415] width 9 height 9
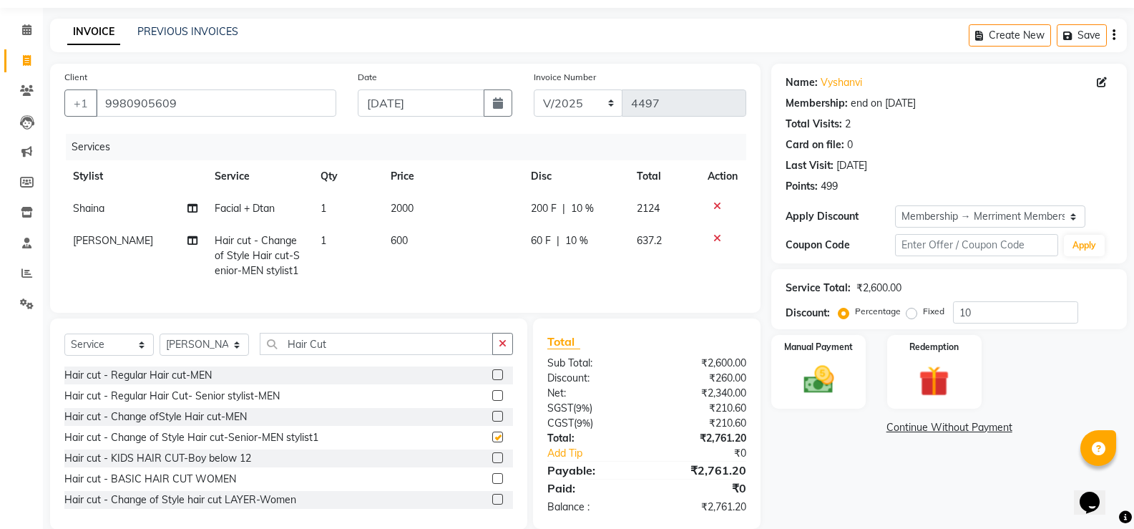
checkbox input "false"
click at [386, 352] on input "Hair Cut" at bounding box center [376, 344] width 233 height 22
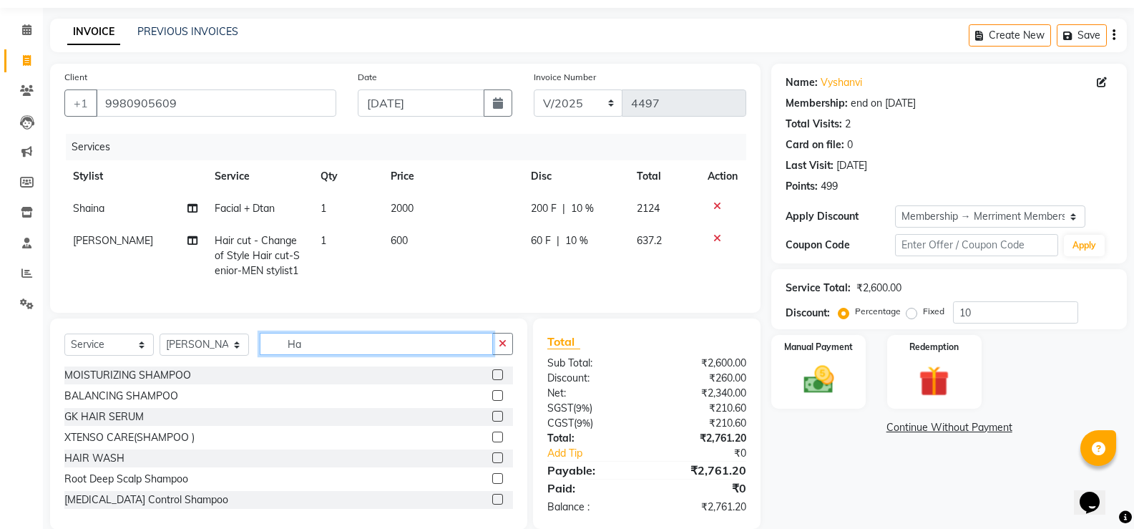
type input "H"
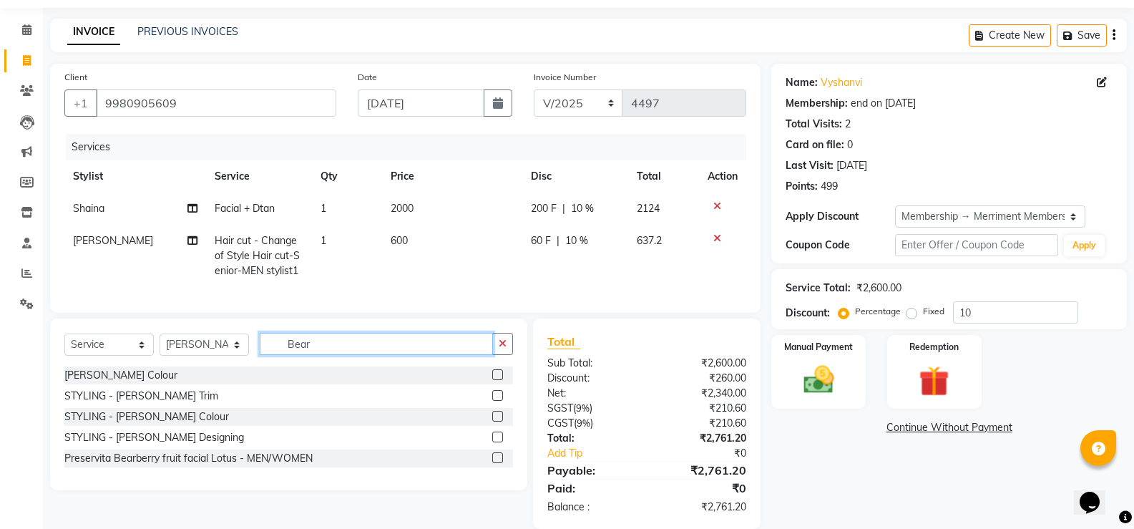
type input "Bear"
click at [501, 400] on label at bounding box center [497, 395] width 11 height 11
click at [501, 400] on input "checkbox" at bounding box center [496, 395] width 9 height 9
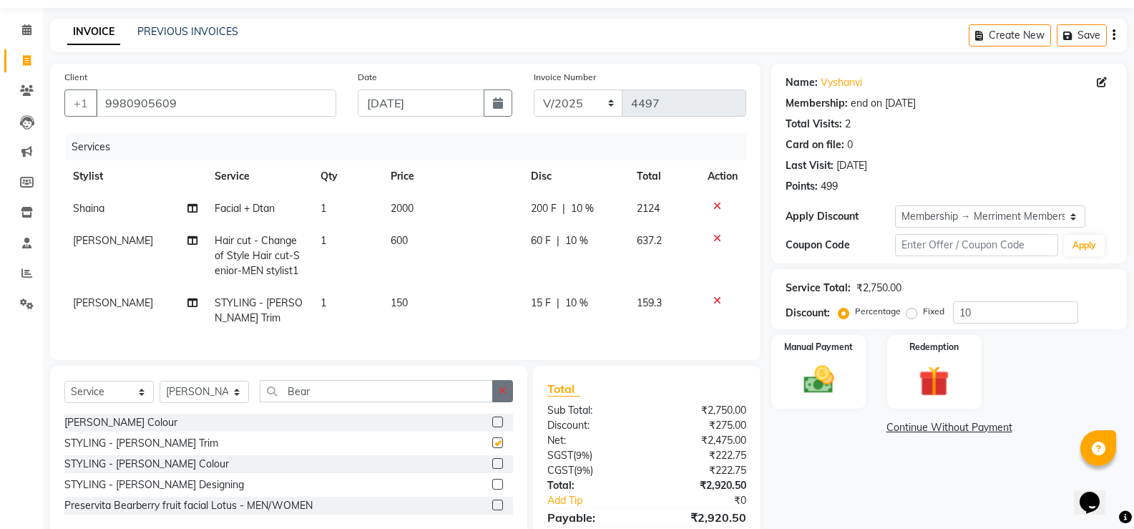
checkbox input "false"
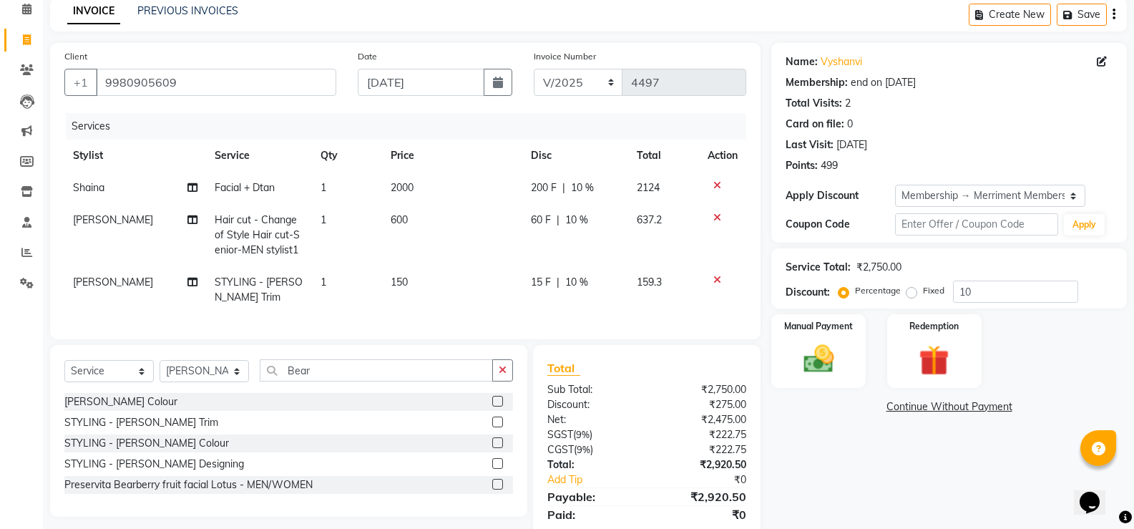
scroll to position [123, 0]
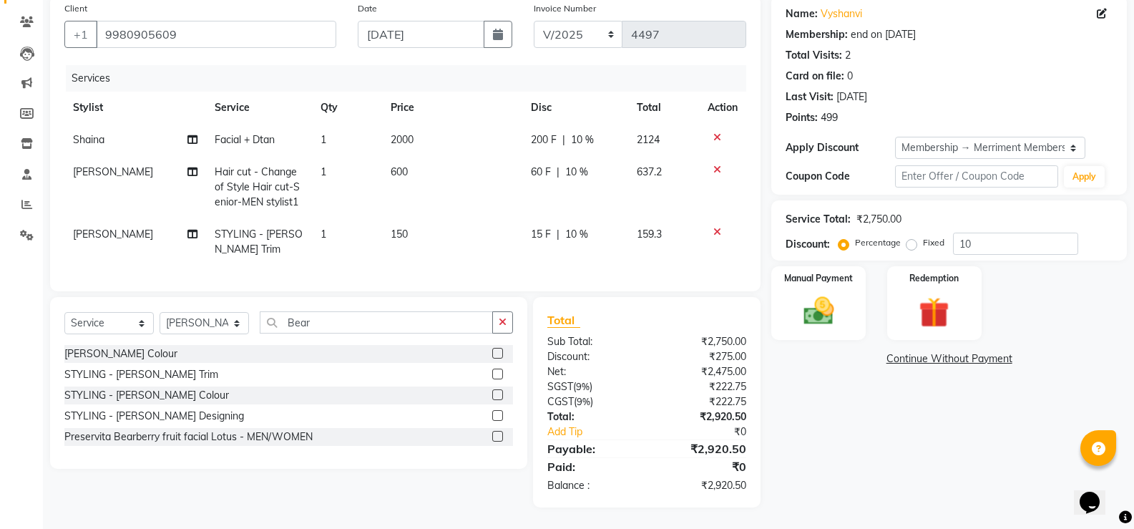
click at [409, 157] on td "600" at bounding box center [452, 187] width 140 height 62
select select "72476"
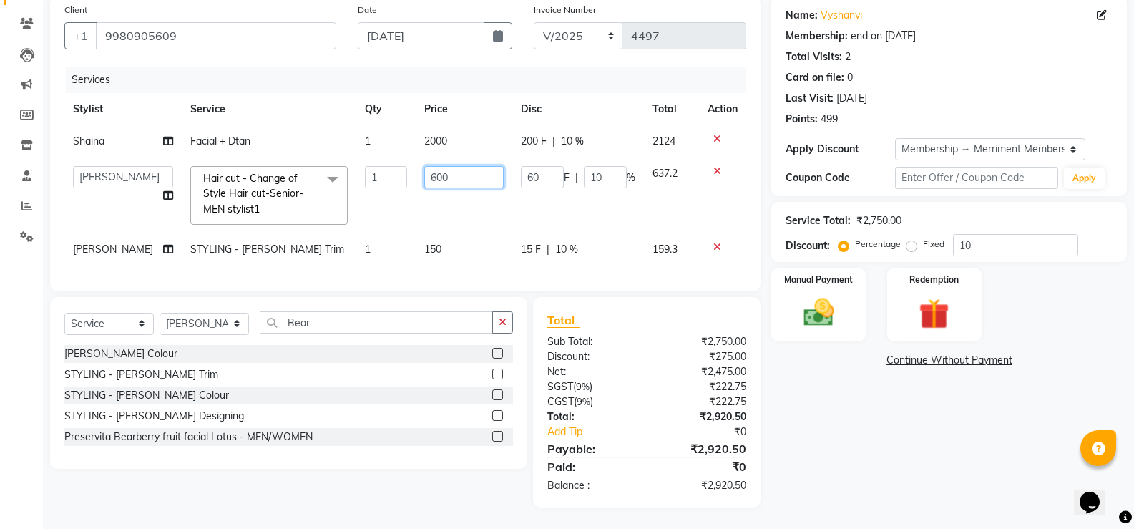
click at [445, 166] on input "600" at bounding box center [463, 177] width 79 height 22
type input "6"
type input "450"
click at [586, 208] on td "60 F | 10 %" at bounding box center [578, 195] width 132 height 76
select select "72476"
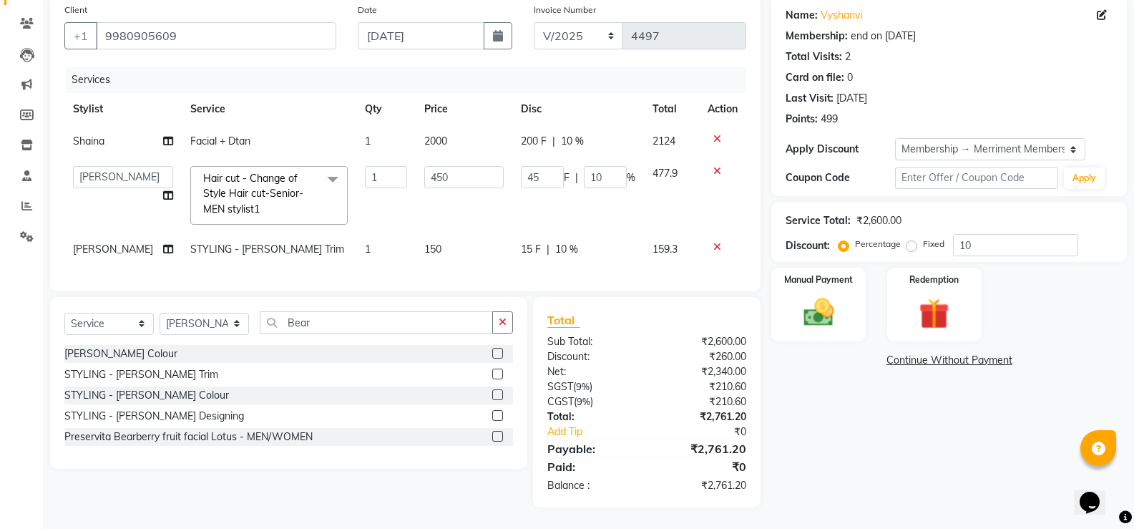
click at [835, 394] on div "Name: Vyshanvi Membership: end on 23-08-2026 Total Visits: 2 Card on file: 0 La…" at bounding box center [954, 251] width 366 height 511
click at [833, 426] on div "Name: Vyshanvi Membership: end on 23-08-2026 Total Visits: 2 Card on file: 0 La…" at bounding box center [954, 251] width 366 height 511
click at [829, 316] on img at bounding box center [817, 312] width 51 height 36
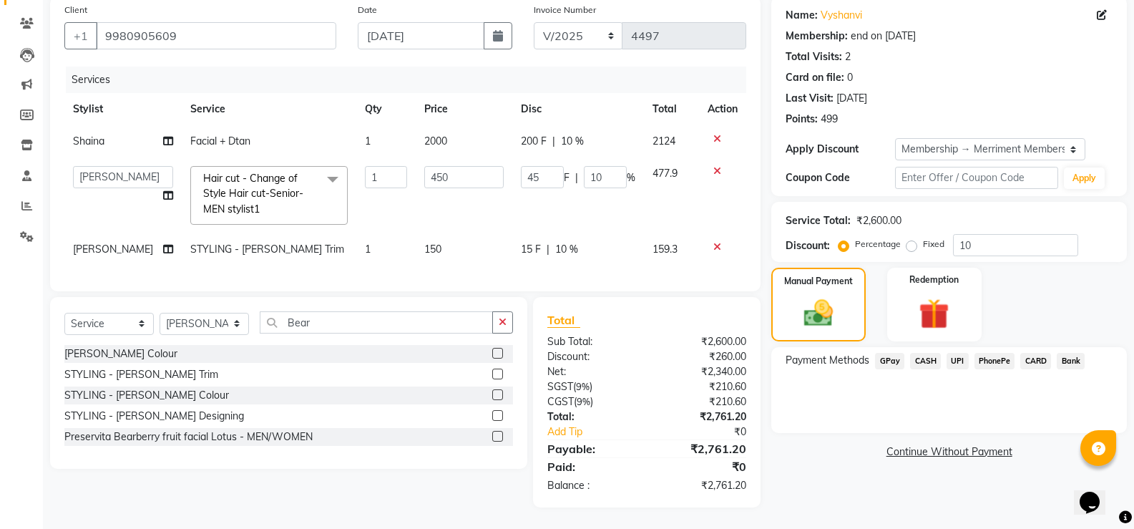
click at [217, 134] on span "Facial + Dtan" at bounding box center [220, 140] width 60 height 13
select select "88012"
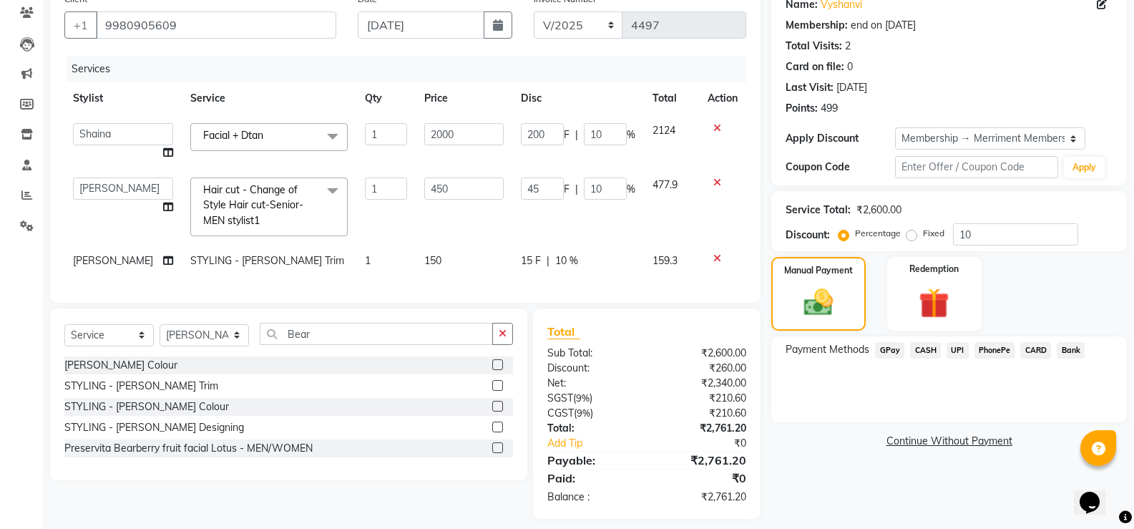
click at [251, 133] on span "Facial + Dtan" at bounding box center [233, 135] width 60 height 13
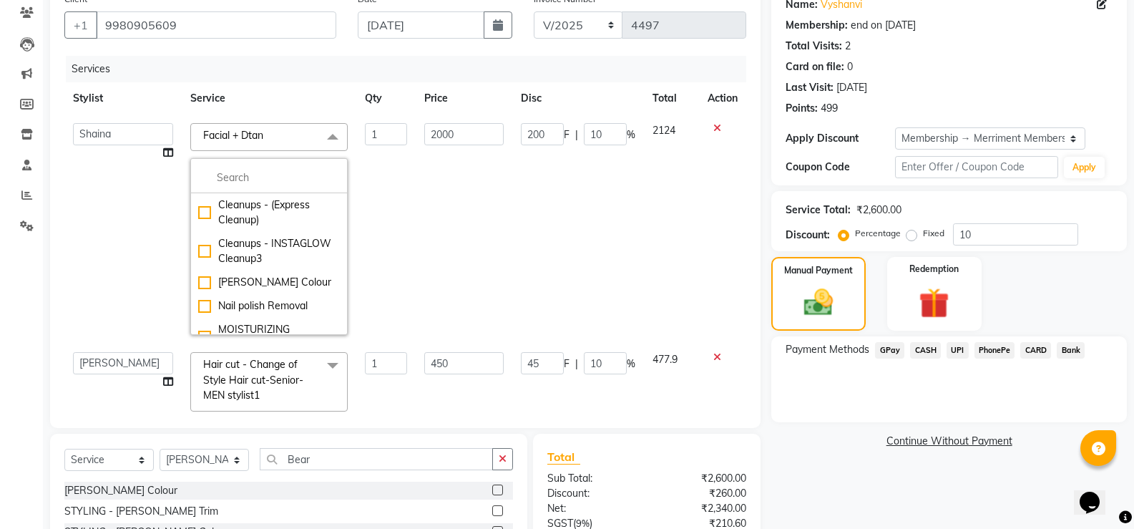
click at [650, 265] on td "2124" at bounding box center [671, 228] width 55 height 229
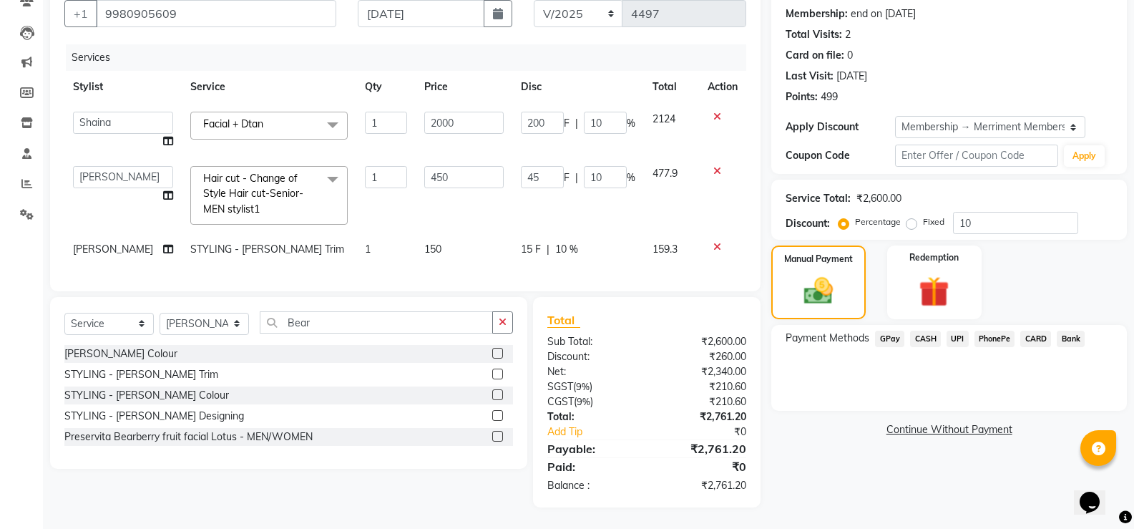
scroll to position [144, 0]
click at [928, 330] on span "CASH" at bounding box center [925, 338] width 31 height 16
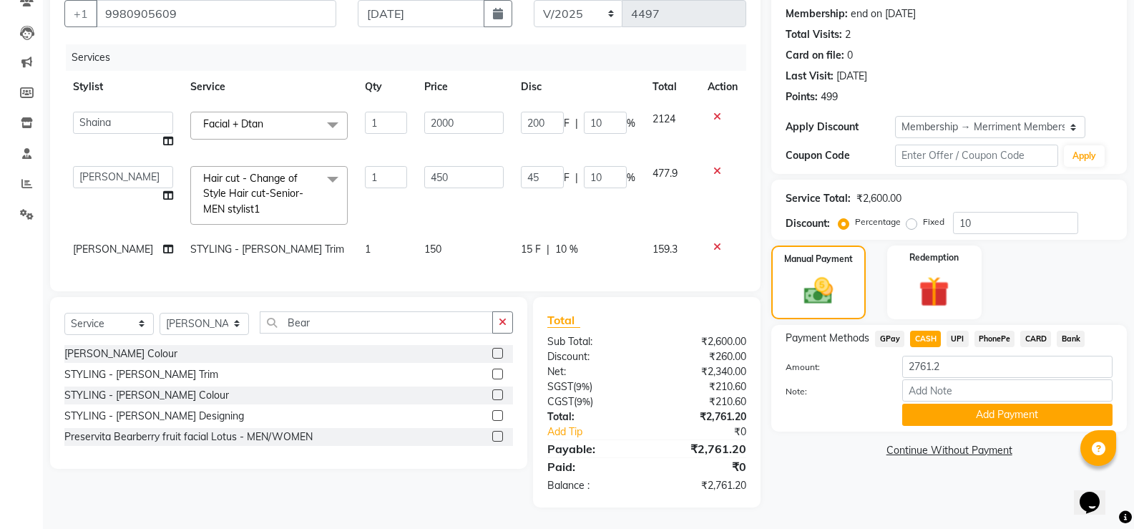
click at [952, 330] on span "UPI" at bounding box center [957, 338] width 22 height 16
click at [985, 411] on button "Add Payment" at bounding box center [1007, 414] width 210 height 22
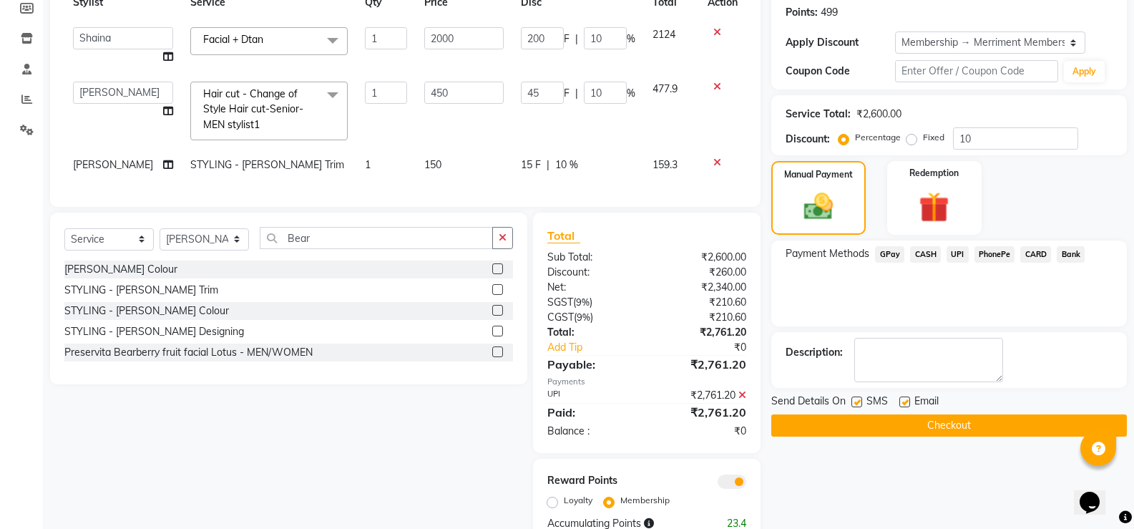
scroll to position [266, 0]
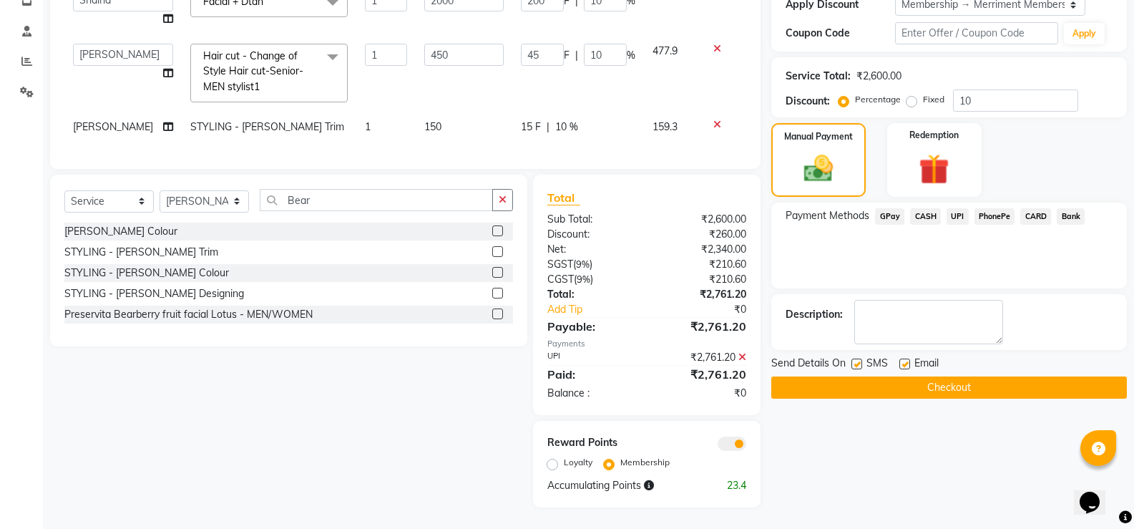
click at [962, 376] on button "Checkout" at bounding box center [948, 387] width 355 height 22
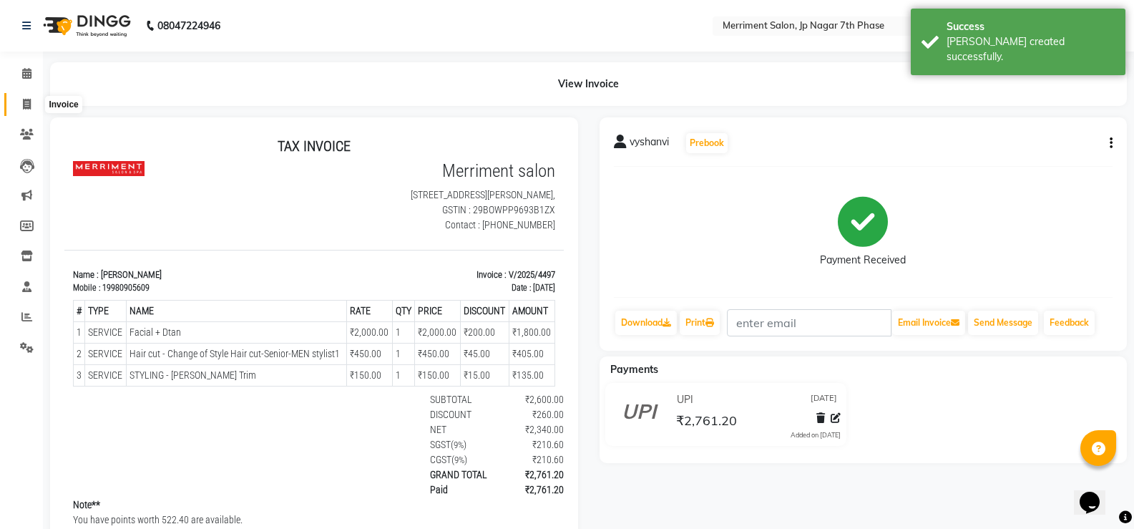
click at [28, 99] on icon at bounding box center [27, 104] width 8 height 11
select select "service"
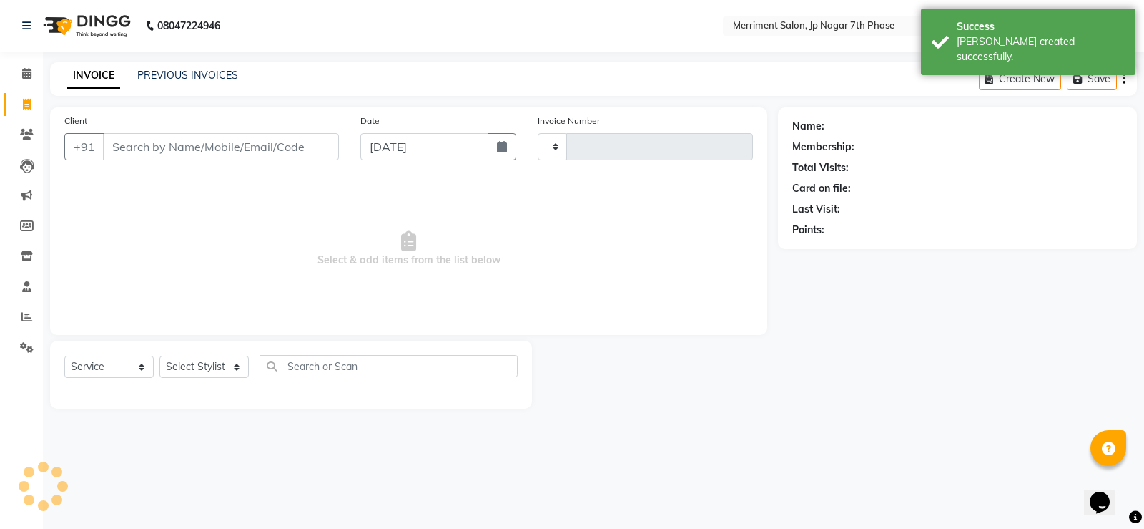
type input "4498"
select select "4110"
select select "package"
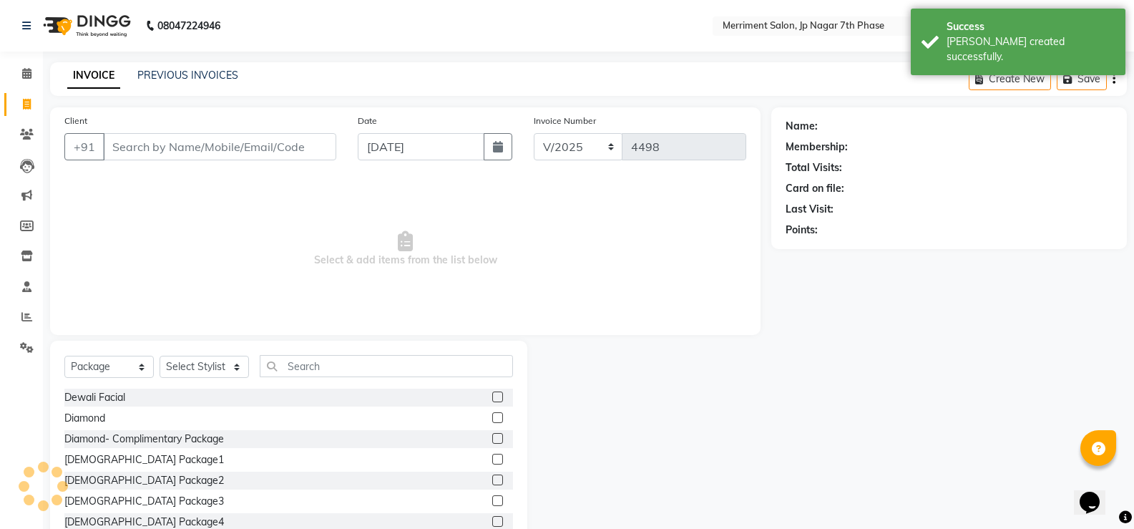
click at [200, 62] on div "INVOICE PREVIOUS INVOICES Create New Save" at bounding box center [588, 79] width 1076 height 34
click at [204, 71] on link "PREVIOUS INVOICES" at bounding box center [187, 75] width 101 height 13
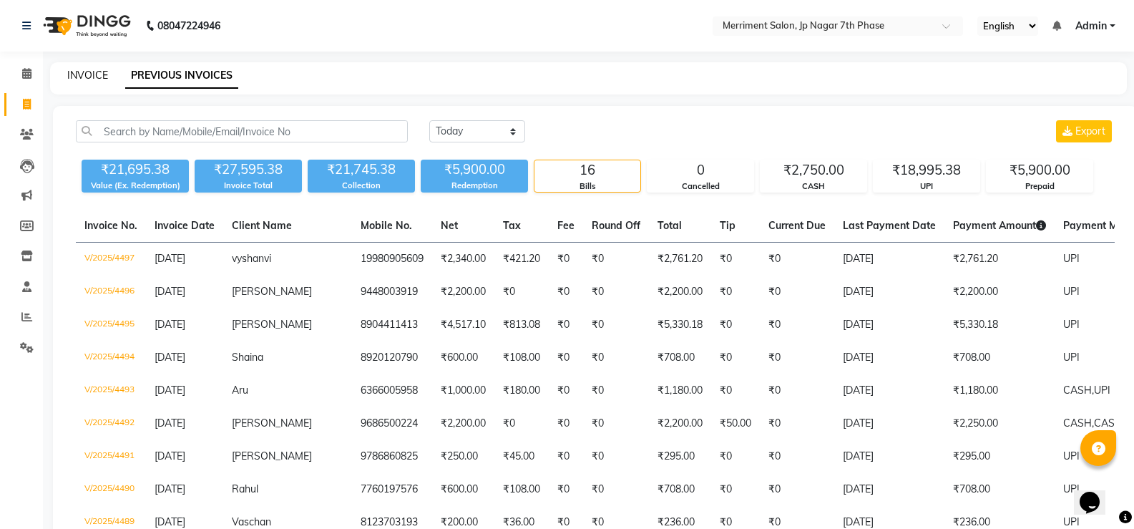
click at [94, 77] on link "INVOICE" at bounding box center [87, 75] width 41 height 13
select select "service"
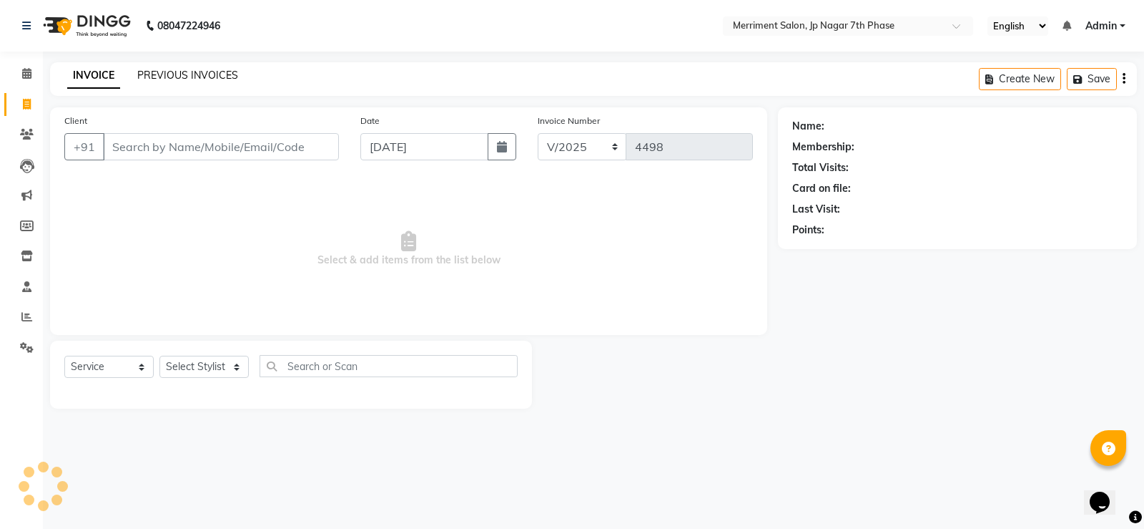
click at [168, 76] on link "PREVIOUS INVOICES" at bounding box center [187, 75] width 101 height 13
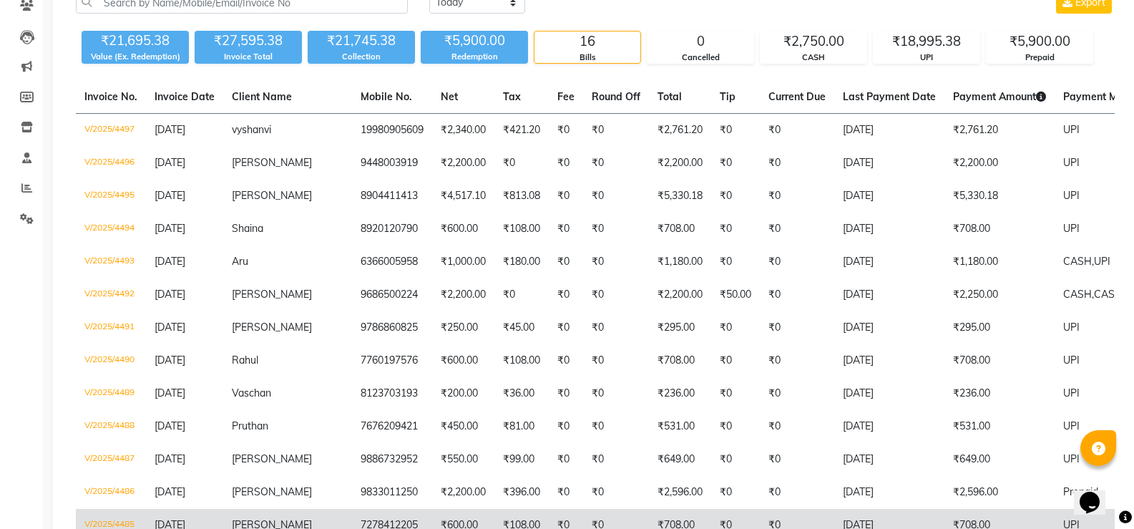
scroll to position [286, 0]
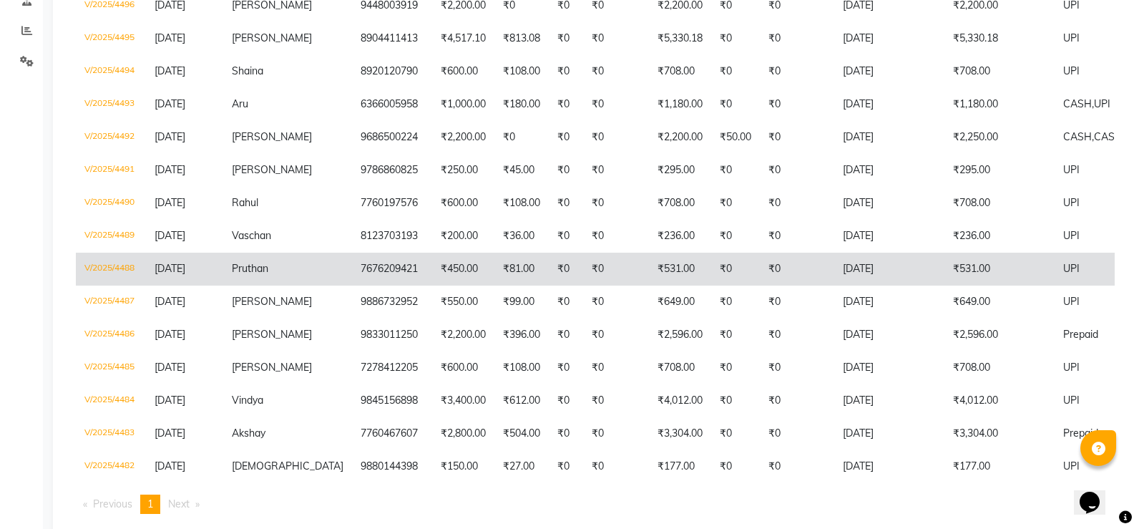
click at [352, 282] on td "7676209421" at bounding box center [392, 268] width 80 height 33
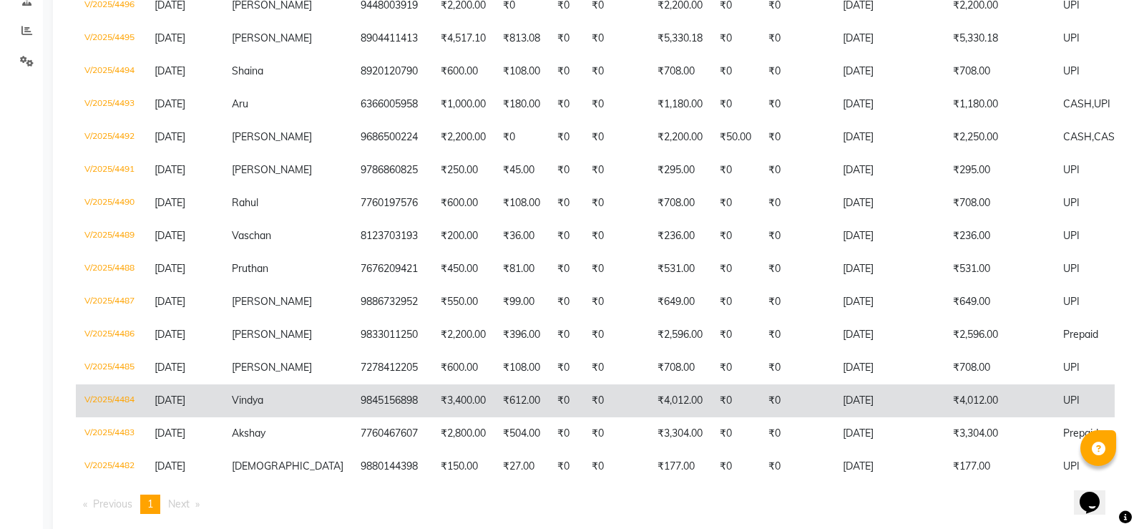
click at [370, 416] on td "9845156898" at bounding box center [392, 400] width 80 height 33
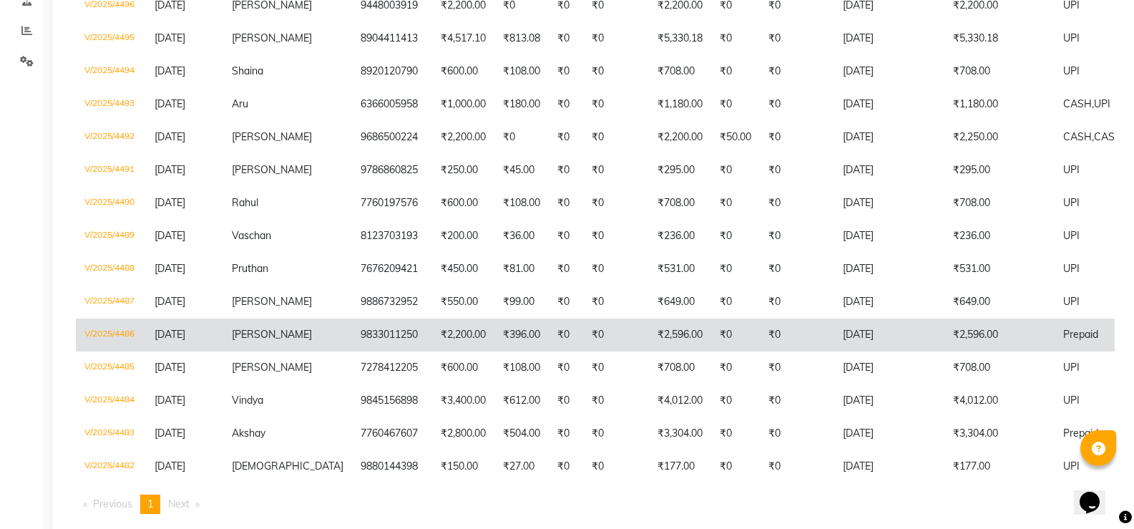
click at [355, 351] on td "9833011250" at bounding box center [392, 334] width 80 height 33
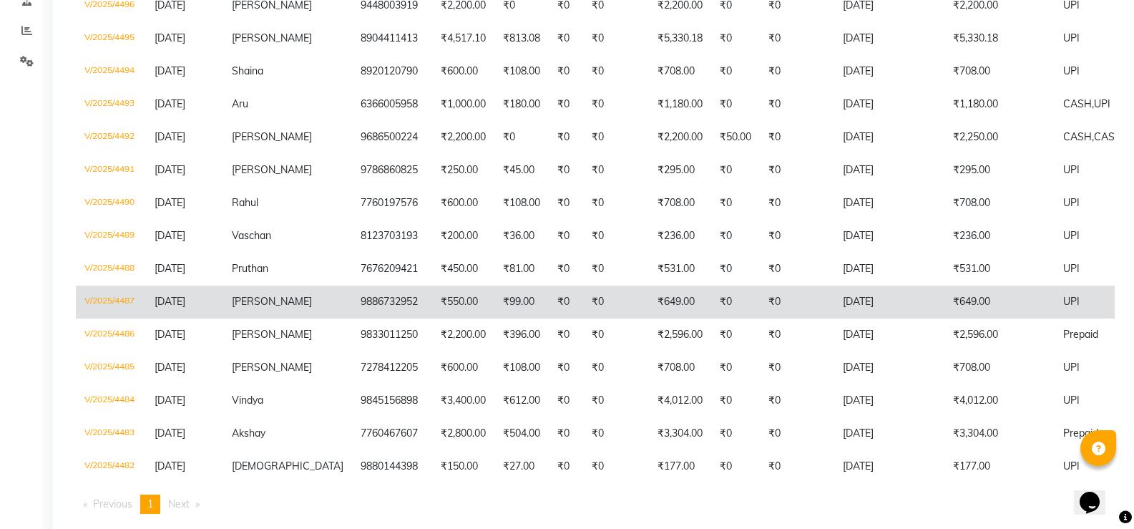
click at [293, 304] on td "[PERSON_NAME]" at bounding box center [287, 301] width 129 height 33
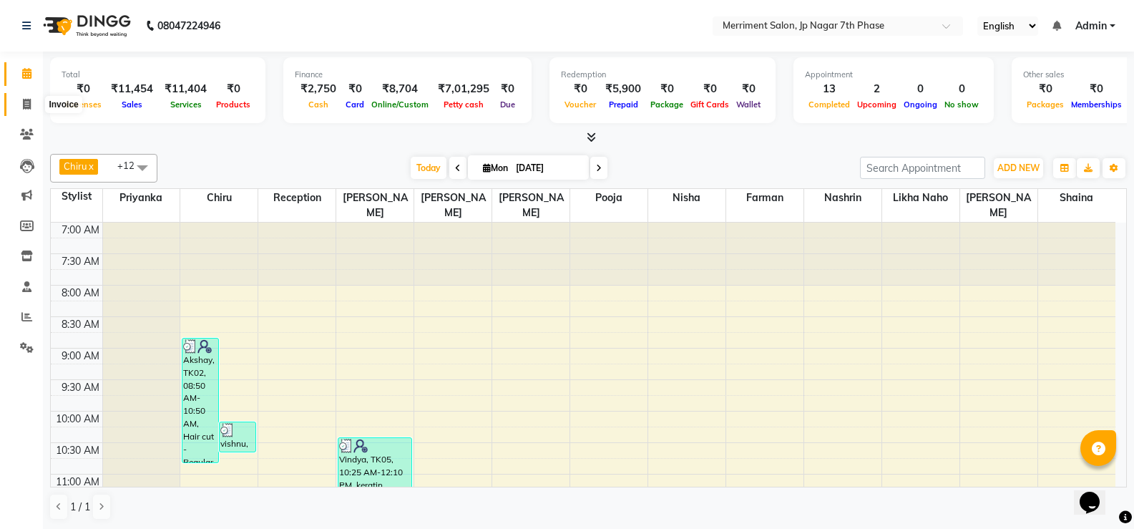
click at [30, 105] on icon at bounding box center [27, 104] width 8 height 11
select select "service"
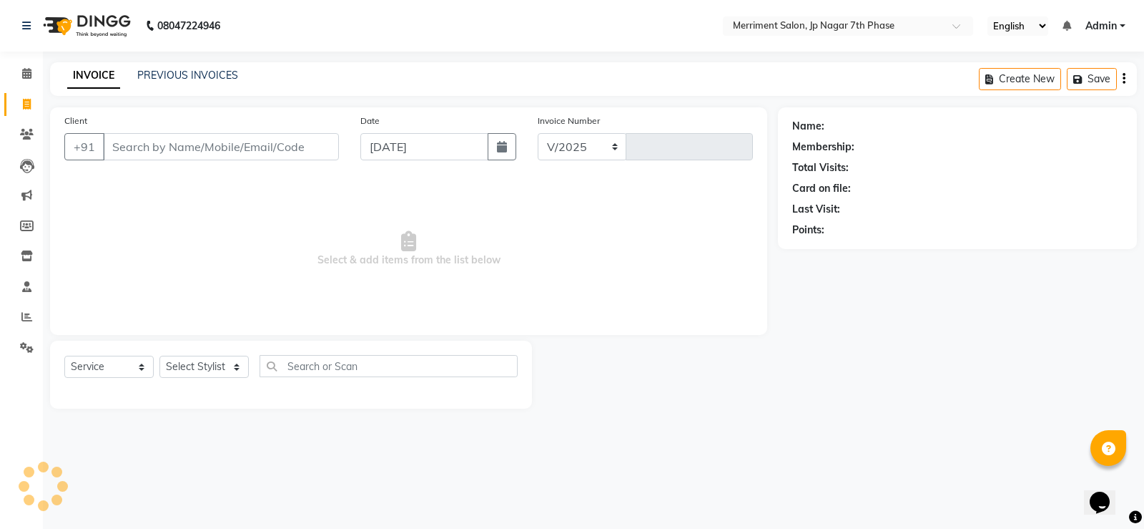
select select "4110"
type input "4495"
click at [287, 139] on input "Client" at bounding box center [221, 146] width 236 height 27
select select "package"
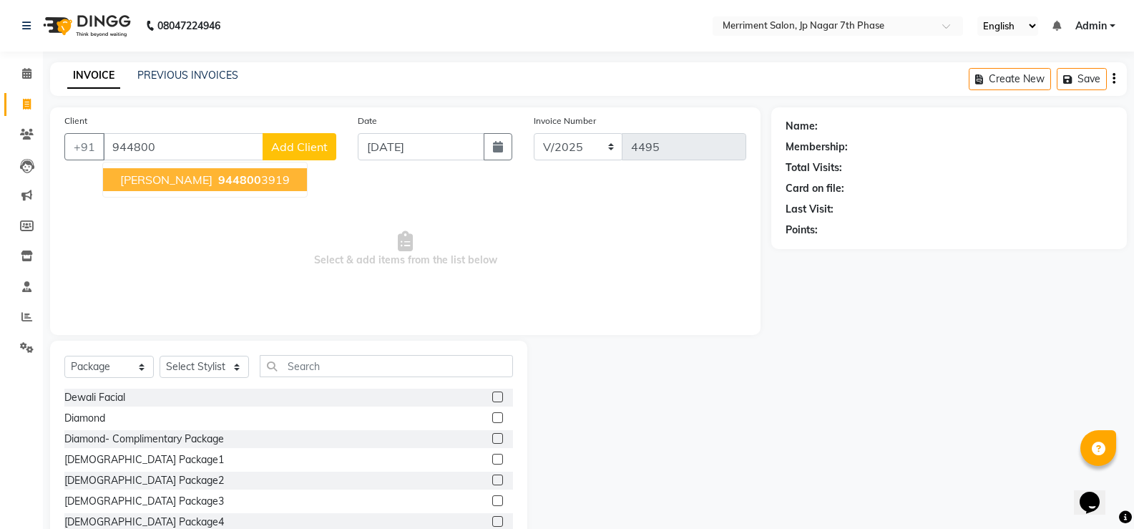
click at [218, 186] on span "944800" at bounding box center [239, 179] width 43 height 14
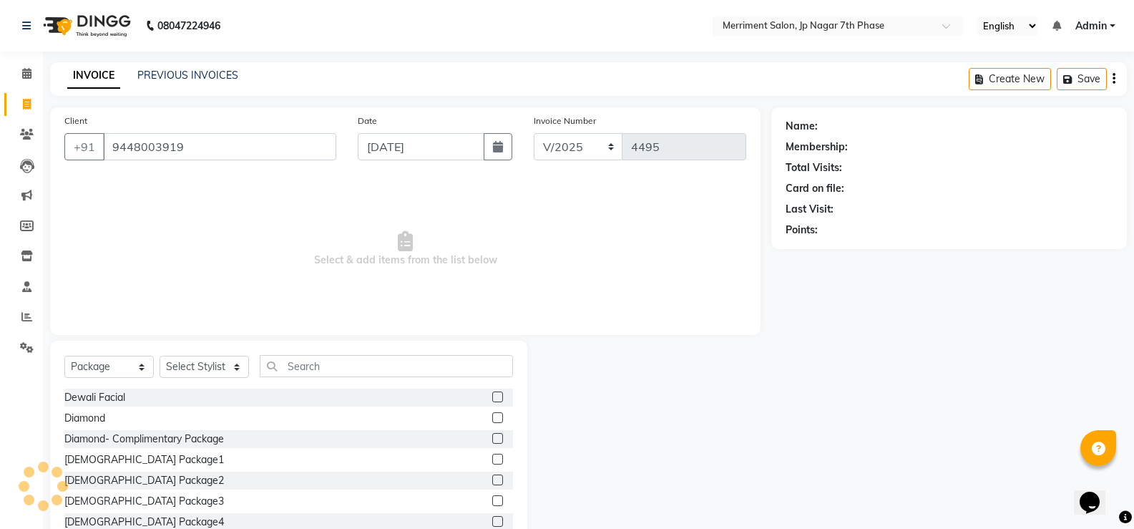
type input "9448003919"
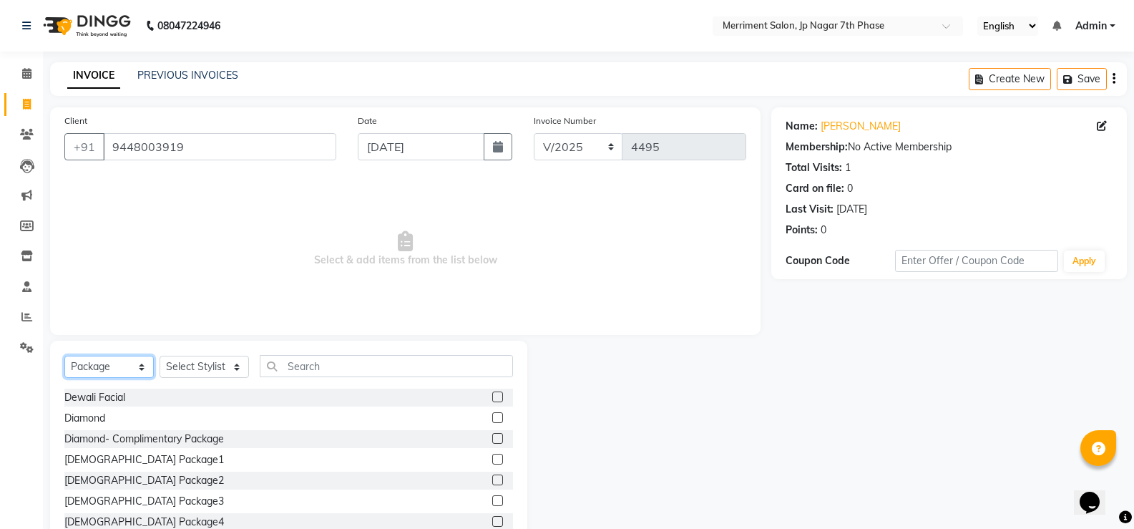
click at [108, 373] on select "Select Service Product Membership Package Voucher Prepaid Gift Card" at bounding box center [108, 366] width 89 height 22
select select "service"
click at [64, 355] on select "Select Service Product Membership Package Voucher Prepaid Gift Card" at bounding box center [108, 366] width 89 height 22
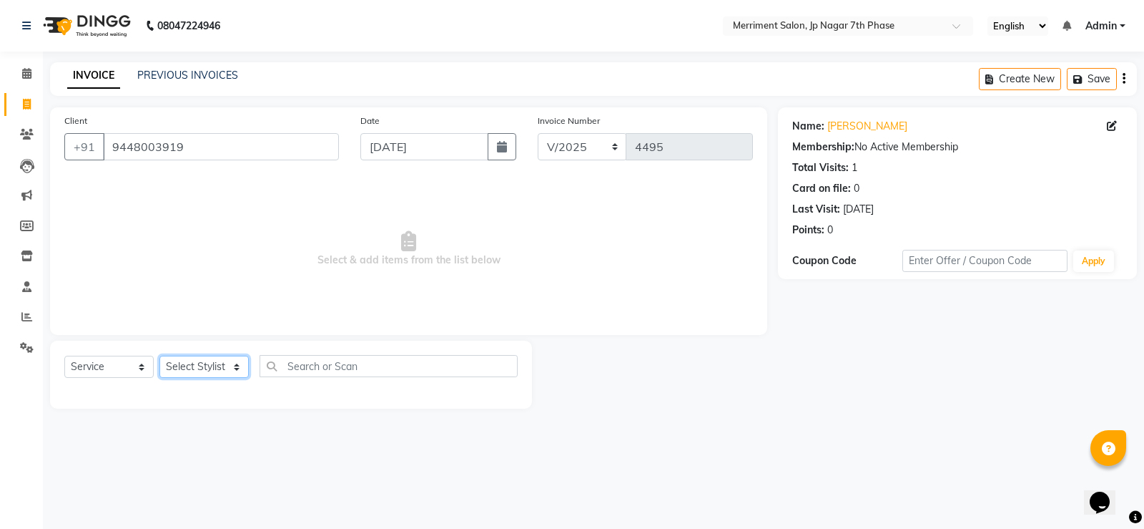
click at [232, 365] on select "Select Stylist Chiru Farman likha naho Nalina Nashrin naynika rai Nirmal Mandal…" at bounding box center [203, 366] width 89 height 22
select select "84910"
click at [159, 355] on select "Select Stylist Chiru Farman likha naho Nalina Nashrin naynika rai Nirmal Mandal…" at bounding box center [203, 366] width 89 height 22
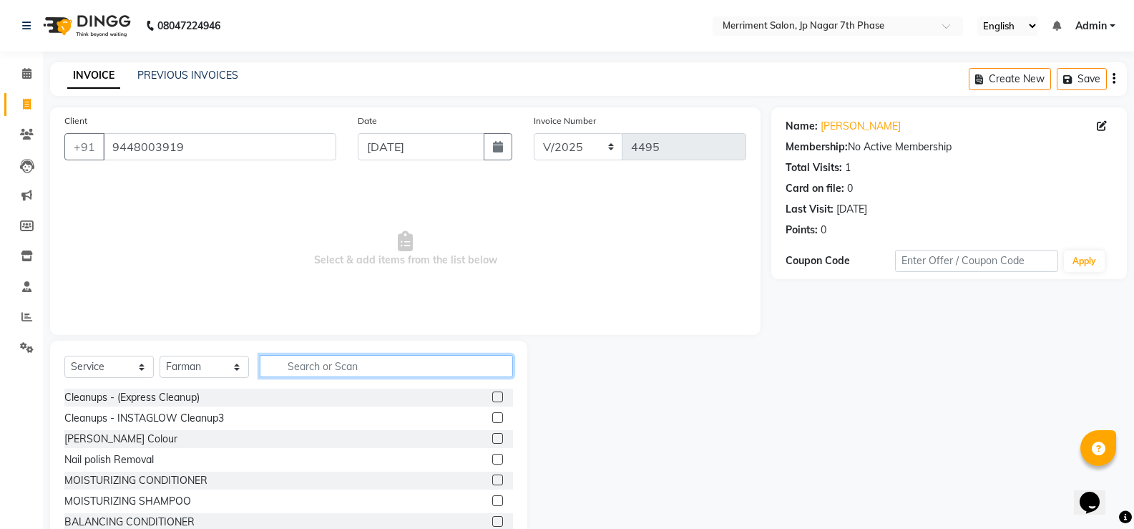
click at [306, 365] on input "text" at bounding box center [386, 366] width 253 height 22
type input "R"
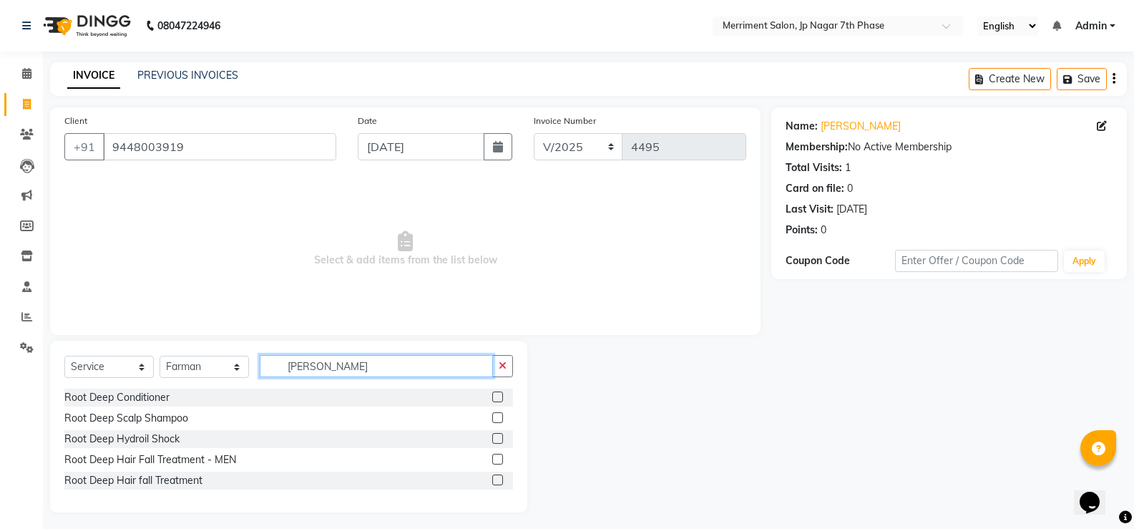
type input "Root Dee"
click at [499, 481] on label at bounding box center [497, 479] width 11 height 11
click at [499, 481] on input "checkbox" at bounding box center [496, 480] width 9 height 9
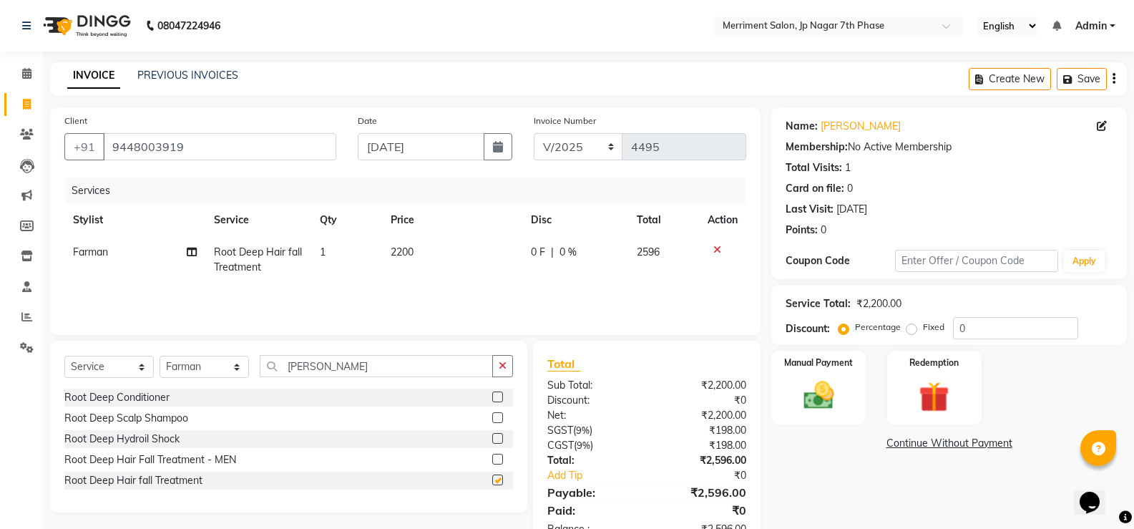
checkbox input "false"
click at [868, 393] on div "Manual Payment Redemption" at bounding box center [948, 387] width 377 height 74
click at [856, 388] on div "Manual Payment" at bounding box center [819, 387] width 98 height 77
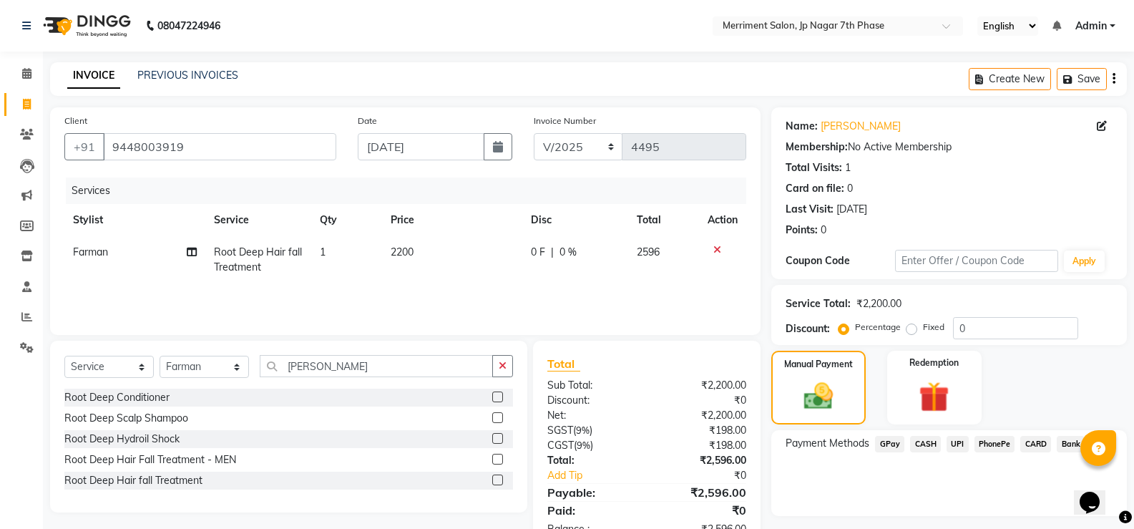
click at [921, 443] on span "CASH" at bounding box center [925, 444] width 31 height 16
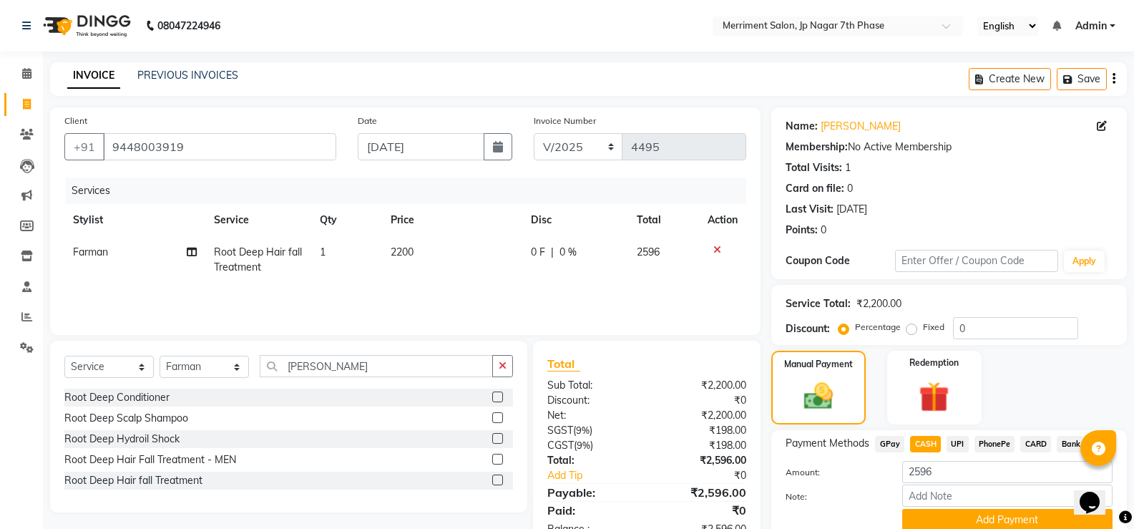
click at [1113, 79] on icon "button" at bounding box center [1113, 79] width 3 height 1
select select "package"
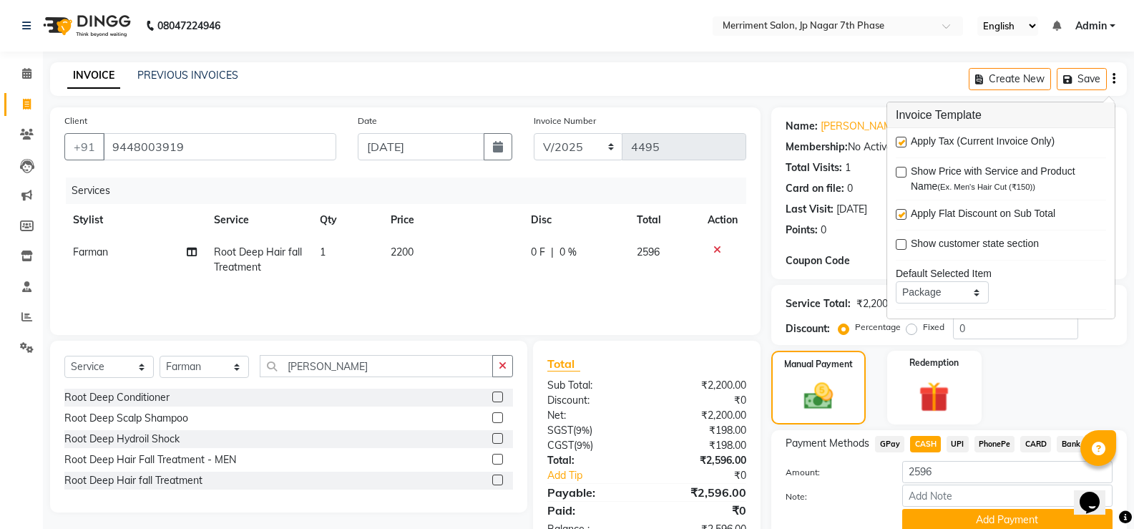
click at [900, 143] on label at bounding box center [900, 142] width 11 height 11
click at [900, 143] on input "checkbox" at bounding box center [899, 142] width 9 height 9
checkbox input "false"
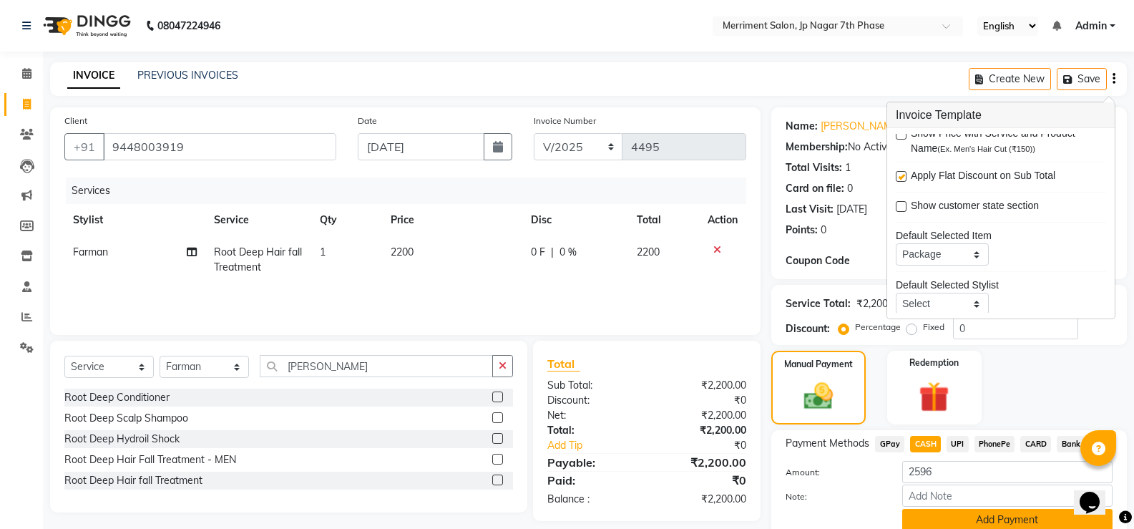
scroll to position [70, 0]
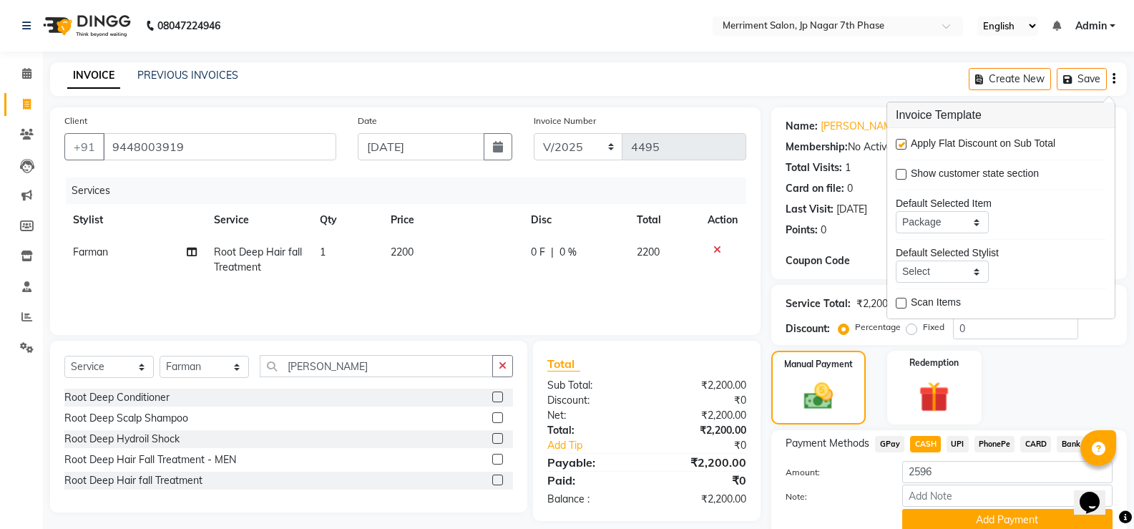
click at [1056, 409] on div "Manual Payment Redemption" at bounding box center [948, 387] width 377 height 74
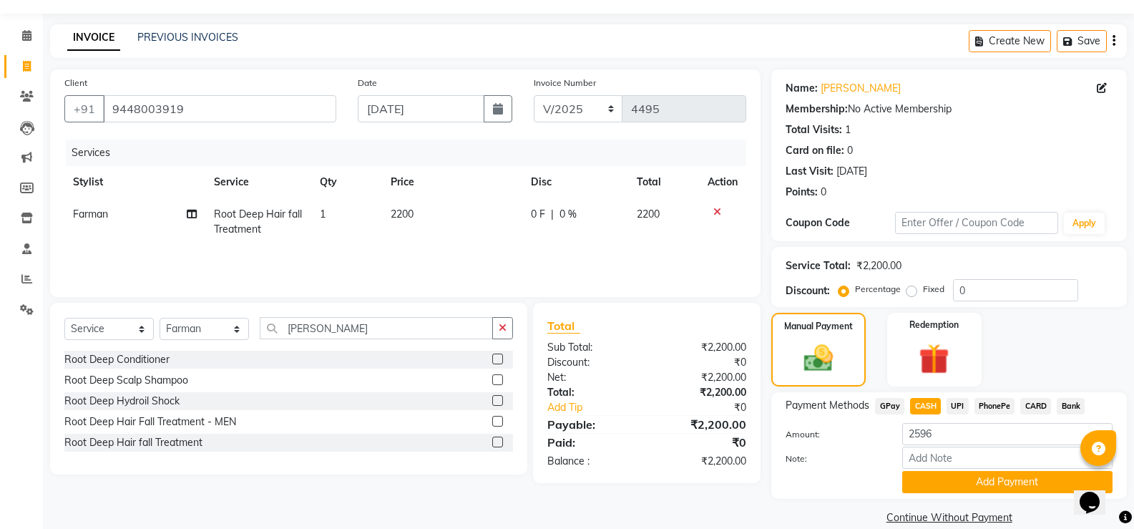
scroll to position [59, 0]
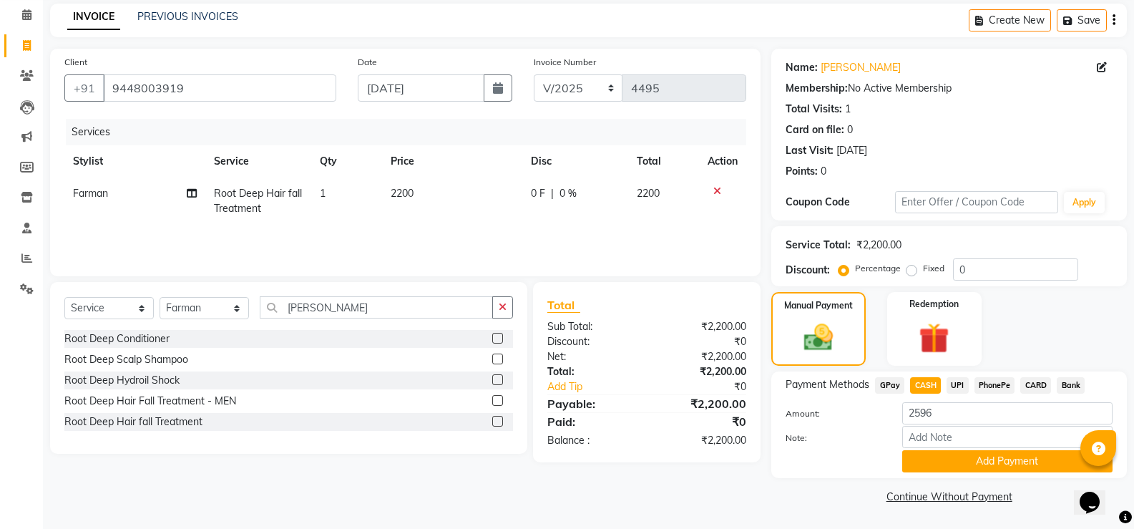
drag, startPoint x: 960, startPoint y: 383, endPoint x: 948, endPoint y: 382, distance: 12.9
click at [960, 382] on span "UPI" at bounding box center [957, 385] width 22 height 16
type input "2200"
click at [974, 456] on button "Add Payment" at bounding box center [1007, 461] width 210 height 22
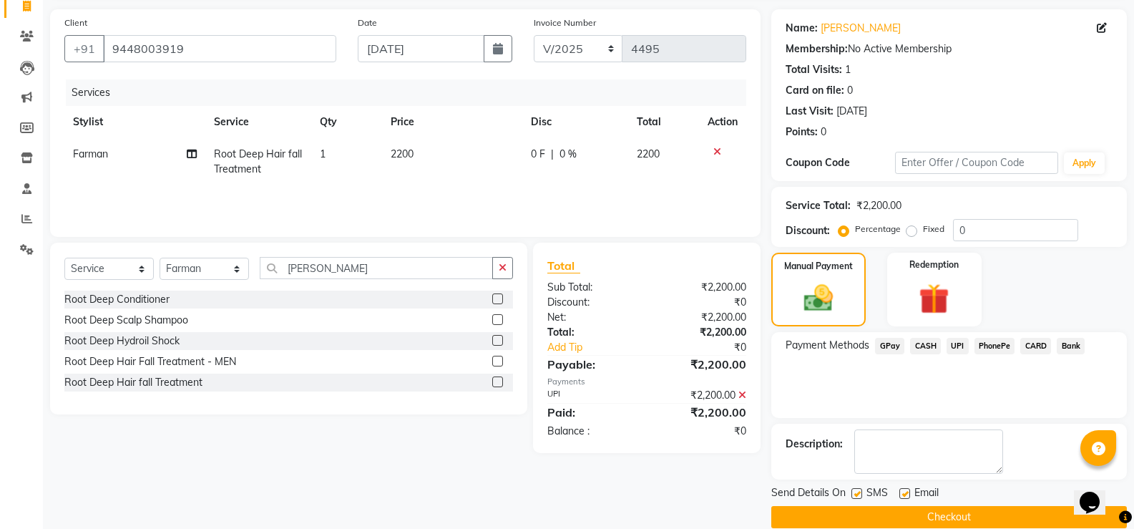
scroll to position [119, 0]
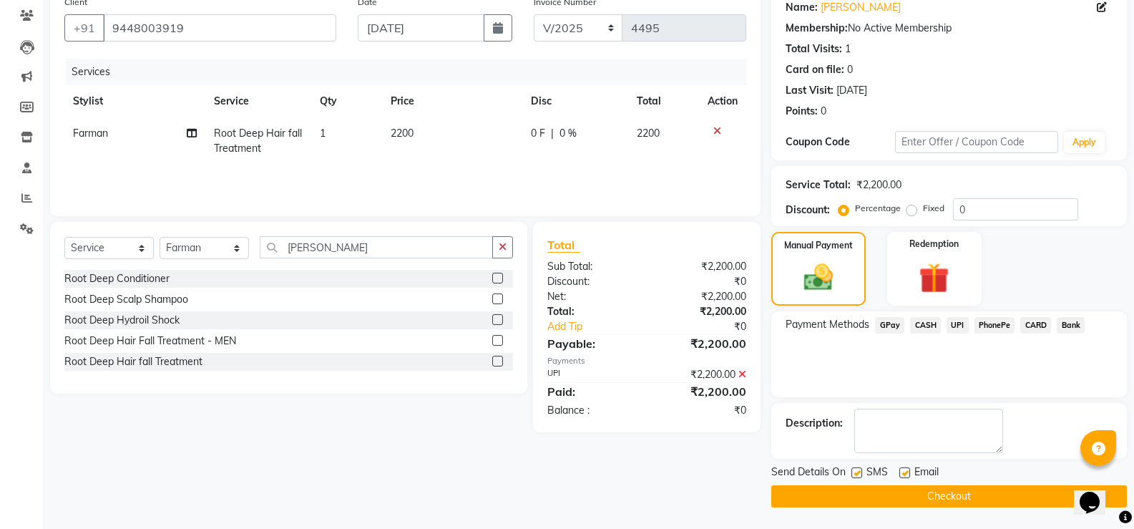
click at [920, 329] on span "CASH" at bounding box center [925, 325] width 31 height 16
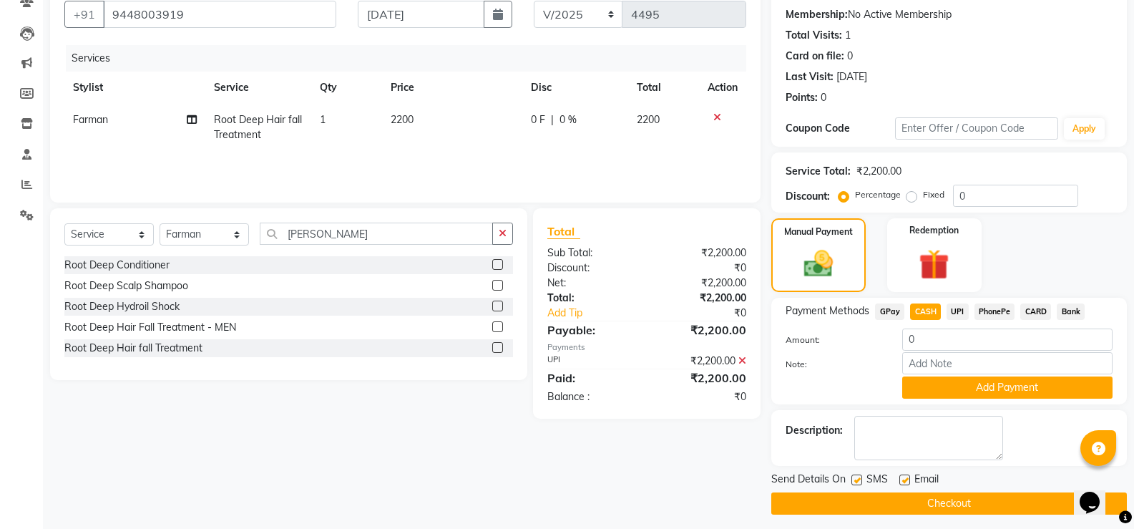
scroll to position [139, 0]
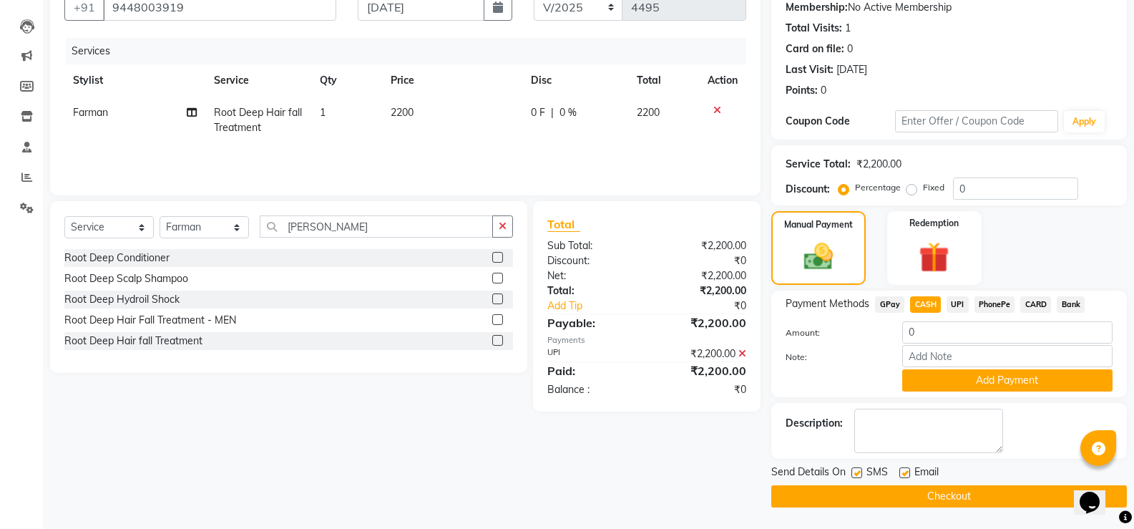
click at [968, 486] on button "Checkout" at bounding box center [948, 496] width 355 height 22
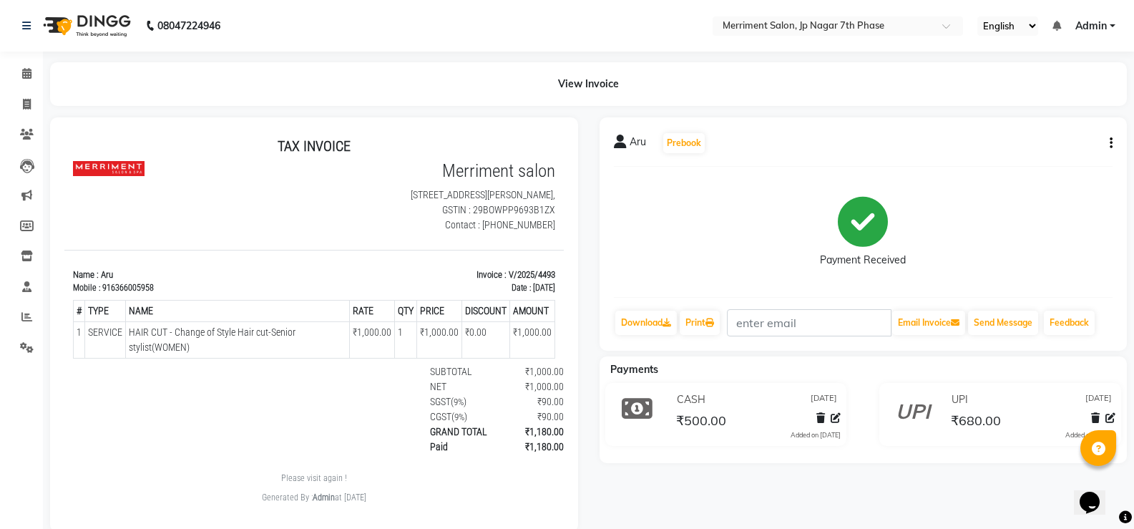
click at [1107, 147] on button "button" at bounding box center [1108, 143] width 9 height 15
click at [1006, 144] on div "Edit Item Staff" at bounding box center [1040, 143] width 98 height 18
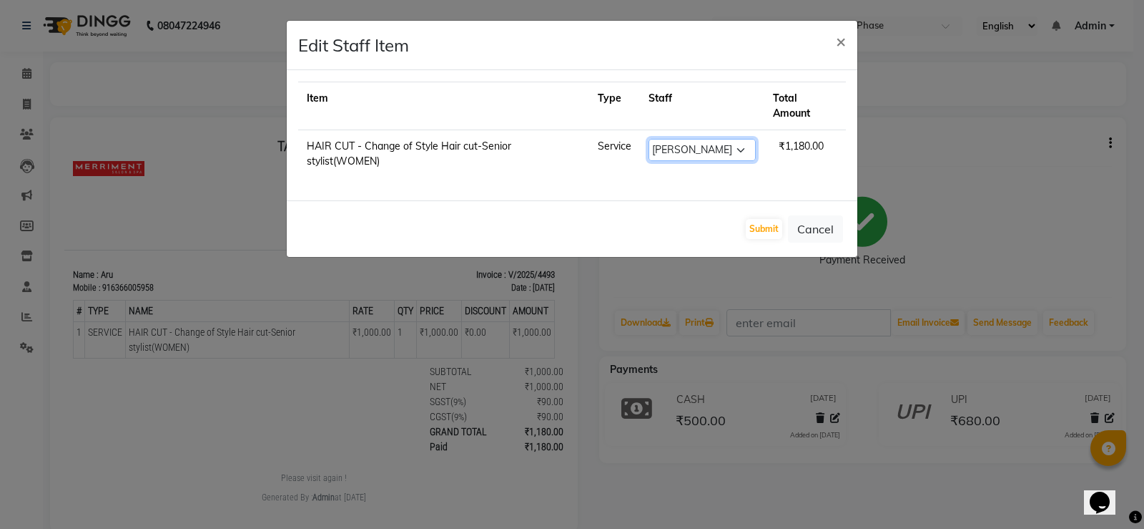
click at [710, 146] on select "Select Chiru Farman likha naho Nalina Nashrin naynika rai Nirmal Mandal Nisha P…" at bounding box center [702, 150] width 107 height 22
select select "70767"
click at [649, 139] on select "Select Chiru Farman likha naho Nalina Nashrin naynika rai Nirmal Mandal Nisha P…" at bounding box center [702, 150] width 107 height 22
click at [773, 225] on button "Submit" at bounding box center [764, 229] width 36 height 20
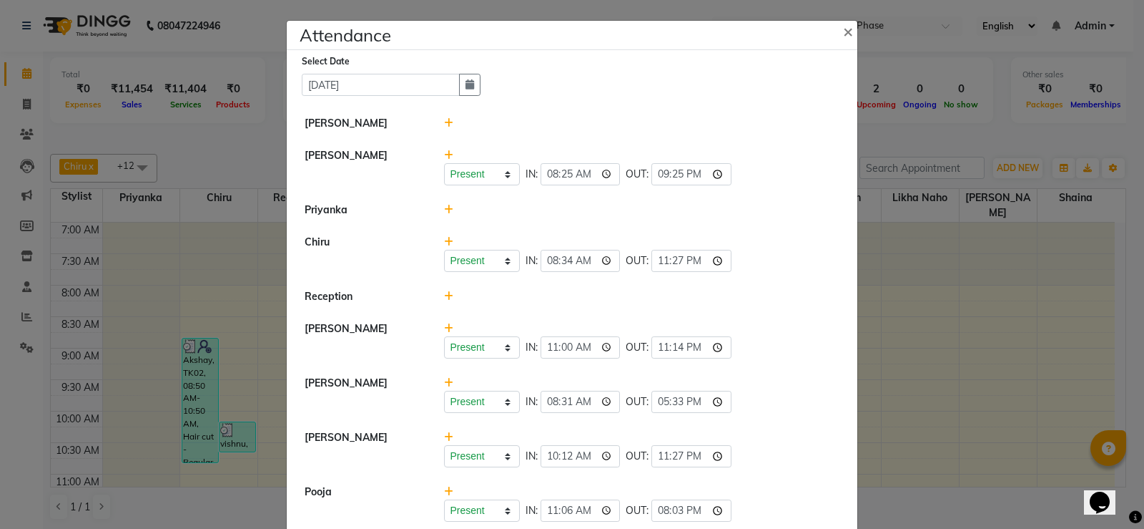
scroll to position [330, 0]
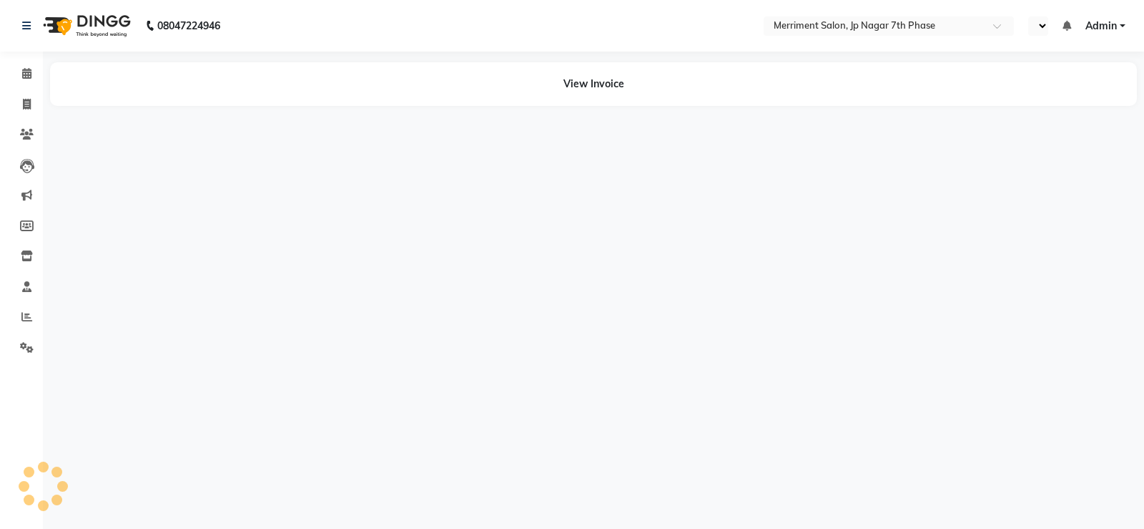
select select "en"
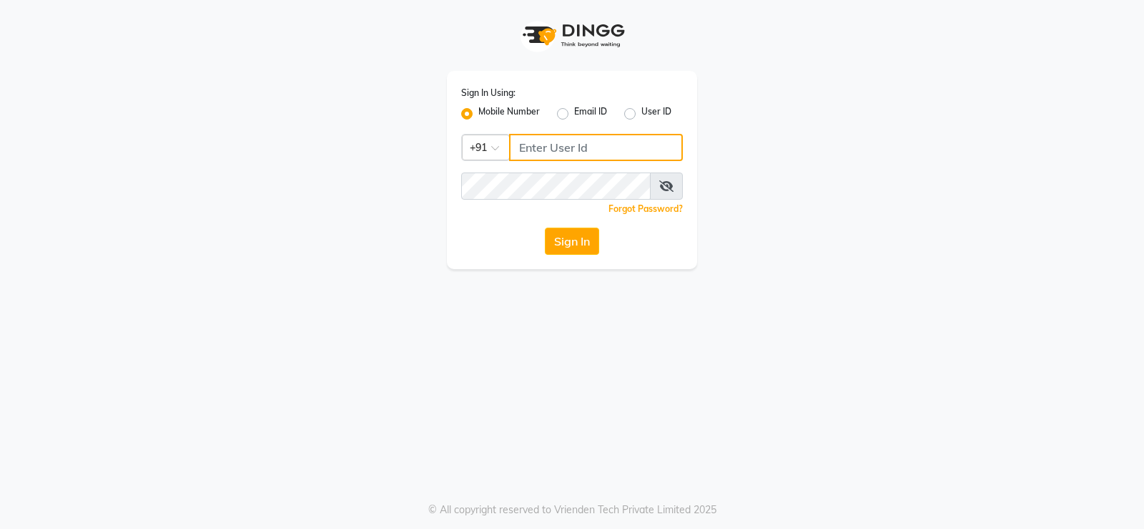
type input "8095494648"
click at [573, 152] on input "8095494648" at bounding box center [596, 147] width 174 height 27
drag, startPoint x: 596, startPoint y: 153, endPoint x: 451, endPoint y: 172, distance: 146.5
click at [451, 172] on div "Sign In Using: Mobile Number Email ID User ID Country Code × +91 8095494648 Rem…" at bounding box center [572, 170] width 250 height 198
type input "8"
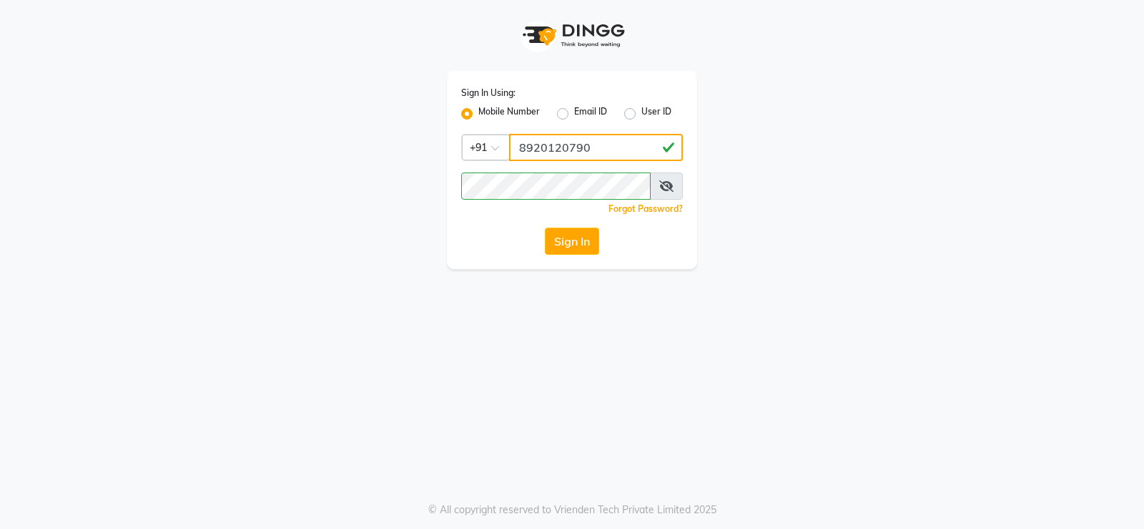
type input "8920120790"
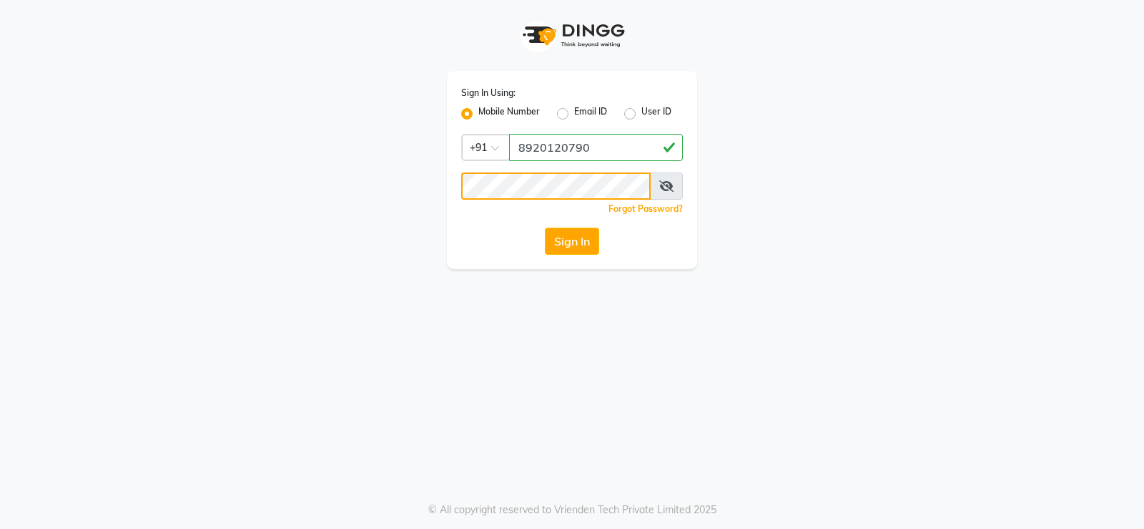
click at [426, 192] on div "Sign In Using: Mobile Number Email ID User ID Country Code × +91 8920120790 Rem…" at bounding box center [571, 134] width 815 height 269
drag, startPoint x: 743, startPoint y: 328, endPoint x: 685, endPoint y: 280, distance: 75.2
click at [743, 321] on div "Sign In Using: Mobile Number Email ID User ID Country Code × +91 8920120790 Rem…" at bounding box center [572, 264] width 1144 height 529
click at [569, 238] on button "Sign In" at bounding box center [572, 240] width 54 height 27
